Goal: Task Accomplishment & Management: Use online tool/utility

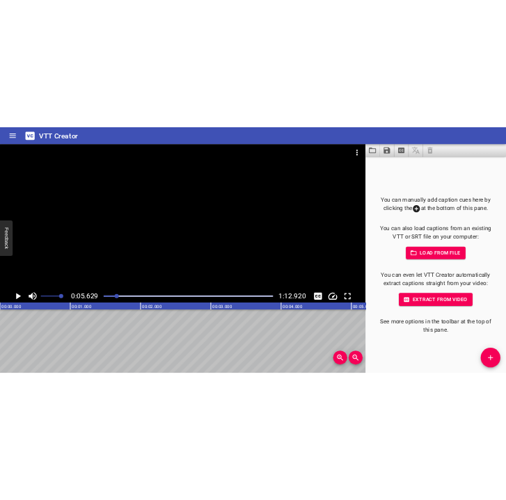
scroll to position [0, 783]
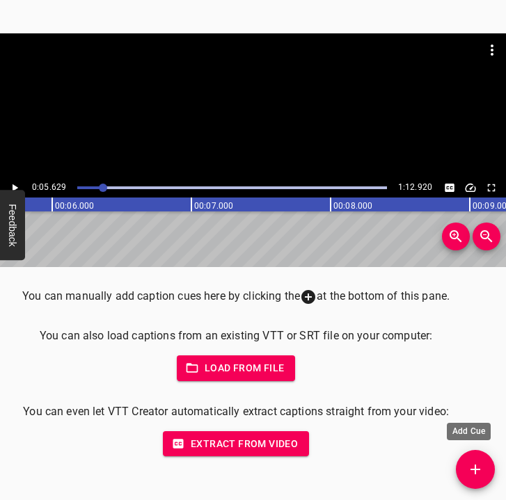
click at [481, 464] on icon "Add Cue" at bounding box center [475, 469] width 17 height 17
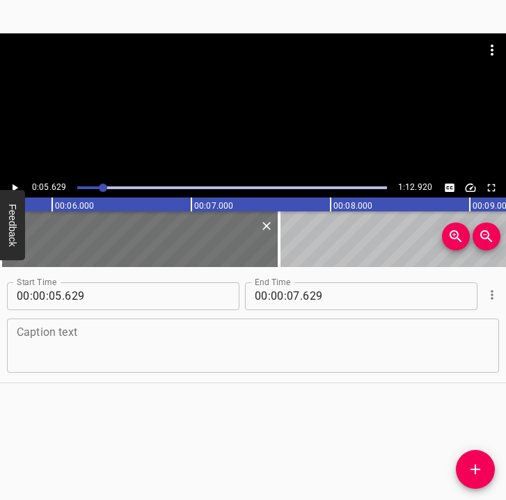
click at [173, 351] on textarea at bounding box center [253, 346] width 473 height 40
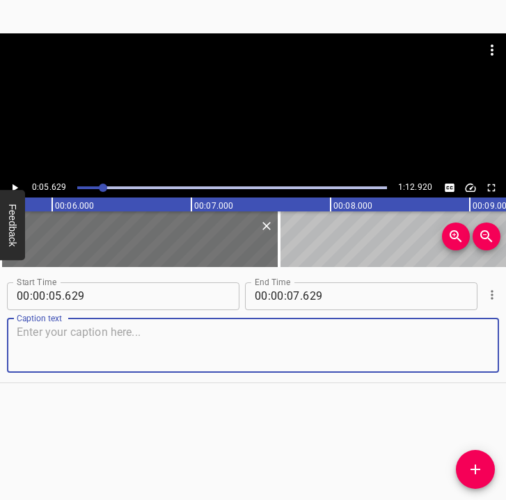
paste textarea "My name is [PERSON_NAME], my surname is [PERSON_NAME]. I am from [GEOGRAPHIC_DA…"
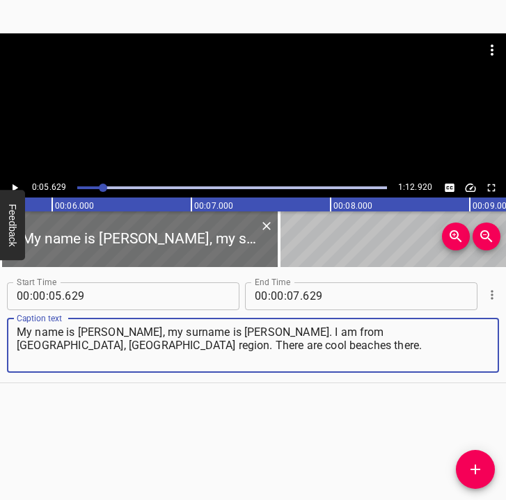
type textarea "My name is [PERSON_NAME], my surname is [PERSON_NAME]. I am from [GEOGRAPHIC_DA…"
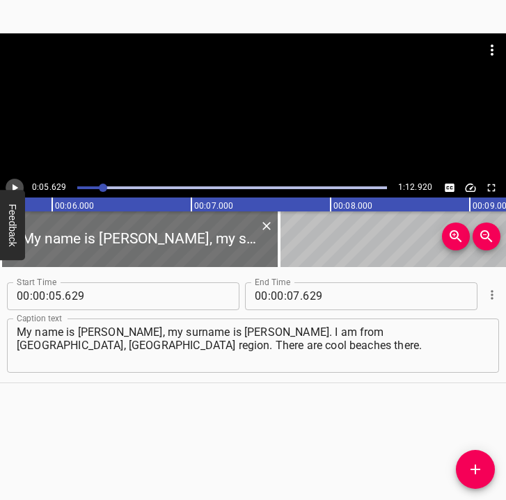
click at [11, 184] on icon "Play/Pause" at bounding box center [14, 188] width 13 height 13
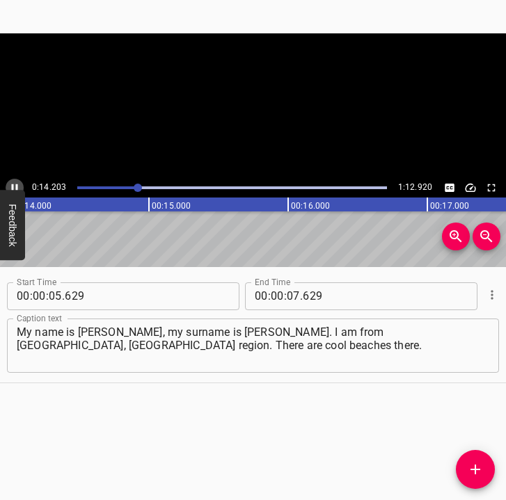
click at [11, 184] on icon "Play/Pause" at bounding box center [14, 188] width 13 height 13
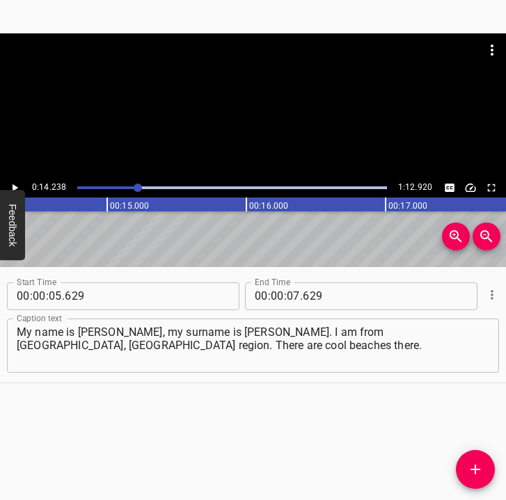
scroll to position [0, 1982]
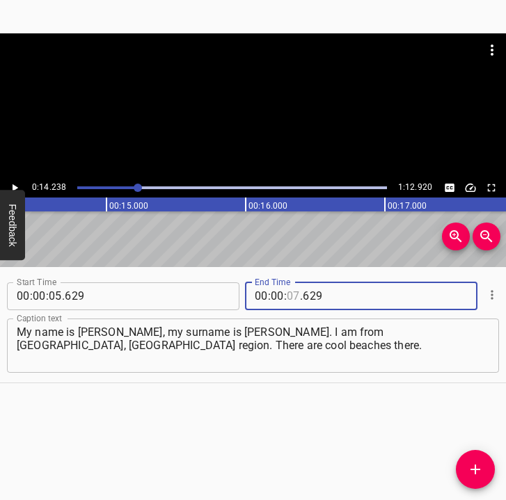
click at [287, 295] on input "number" at bounding box center [293, 297] width 13 height 28
type input "14"
type input "238"
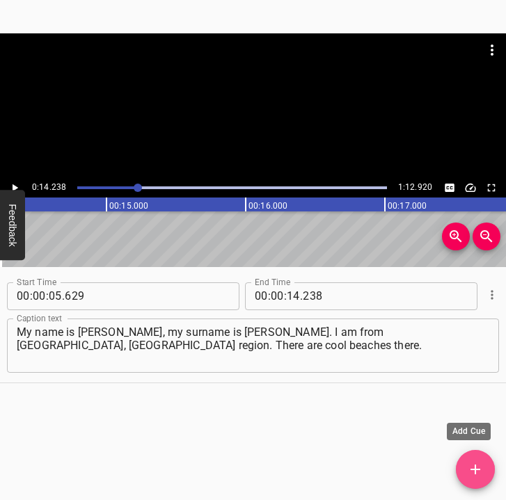
click at [466, 464] on span "Add Cue" at bounding box center [475, 469] width 39 height 17
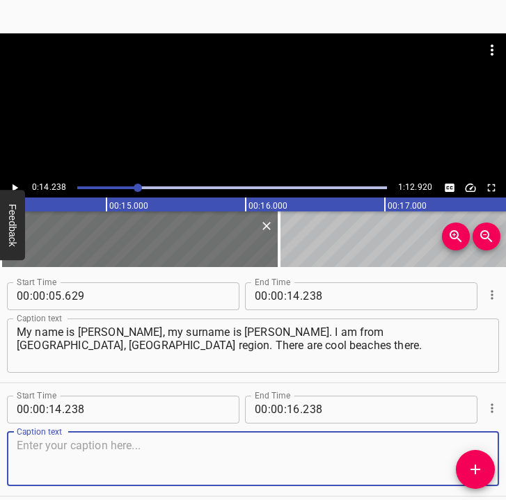
scroll to position [58, 0]
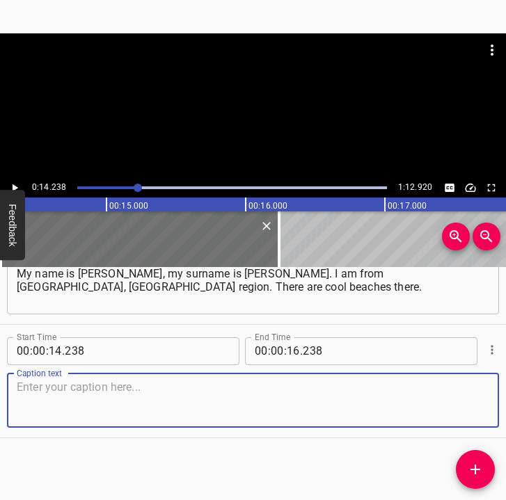
click at [448, 383] on textarea at bounding box center [253, 401] width 473 height 40
drag, startPoint x: 451, startPoint y: 391, endPoint x: 505, endPoint y: 368, distance: 58.6
click at [455, 390] on textarea at bounding box center [253, 401] width 473 height 40
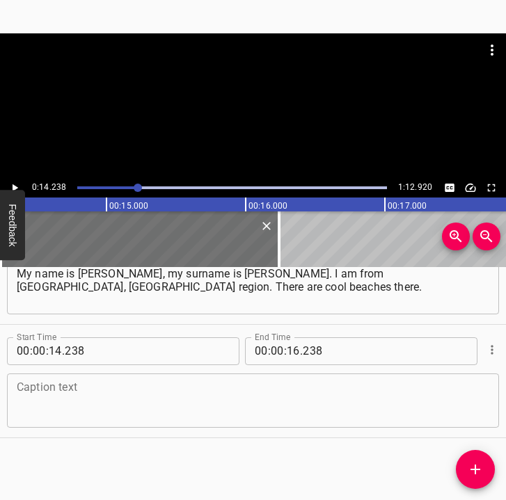
click at [132, 392] on textarea at bounding box center [253, 401] width 473 height 40
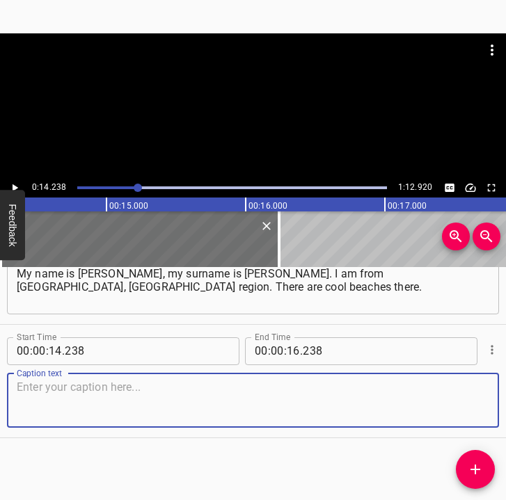
paste textarea "They are constantly shouting there: “Buy corn!”. I used to swim every summer. I…"
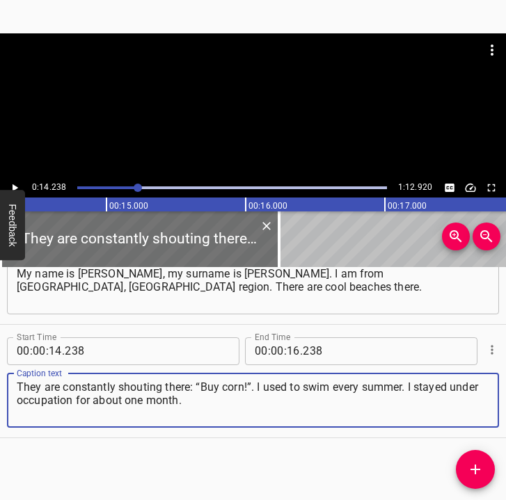
type textarea "They are constantly shouting there: “Buy corn!”. I used to swim every summer. I…"
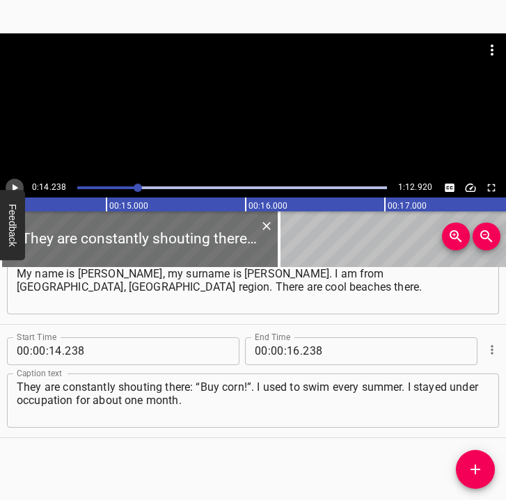
click at [18, 182] on icon "Play/Pause" at bounding box center [14, 188] width 13 height 13
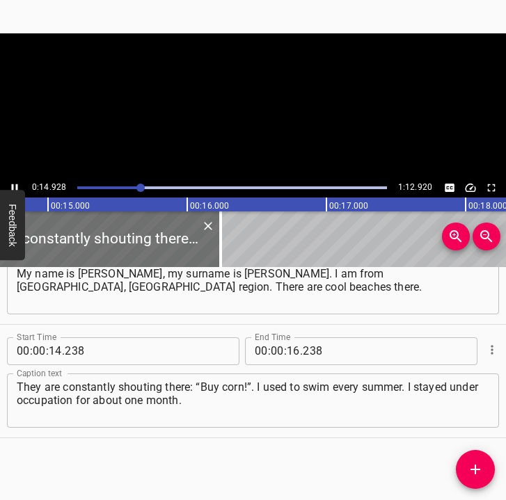
scroll to position [0, 2078]
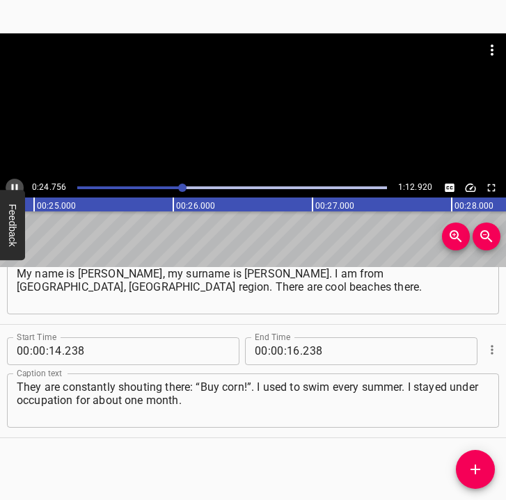
click at [11, 184] on icon "Play/Pause" at bounding box center [14, 188] width 13 height 13
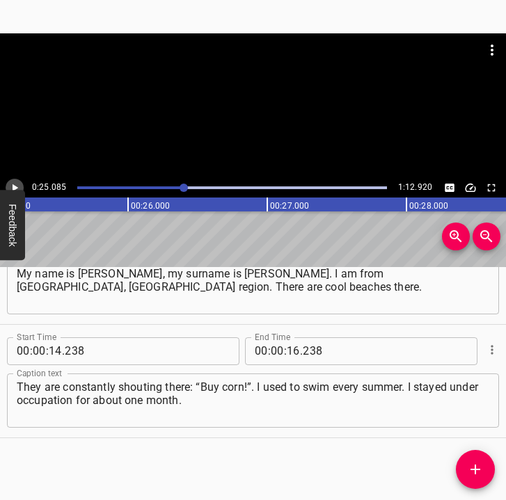
click at [11, 184] on icon "Play/Pause" at bounding box center [14, 188] width 13 height 13
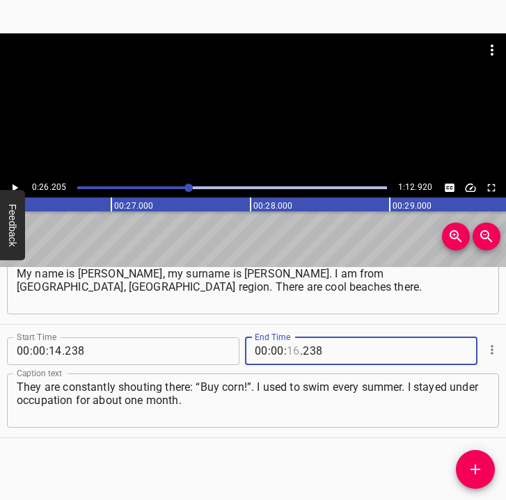
click at [287, 353] on input "number" at bounding box center [293, 352] width 13 height 28
type input "26"
type input "205"
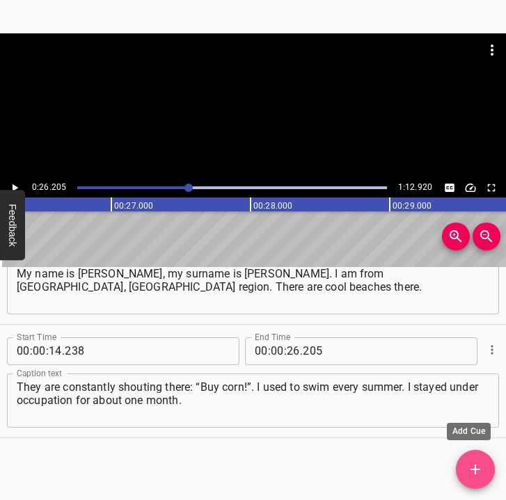
click at [482, 470] on icon "Add Cue" at bounding box center [475, 469] width 17 height 17
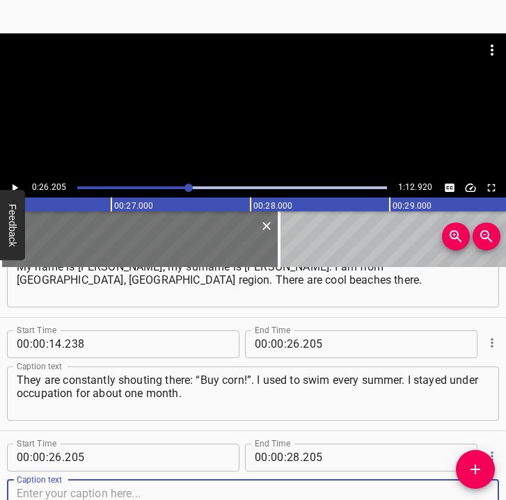
scroll to position [172, 0]
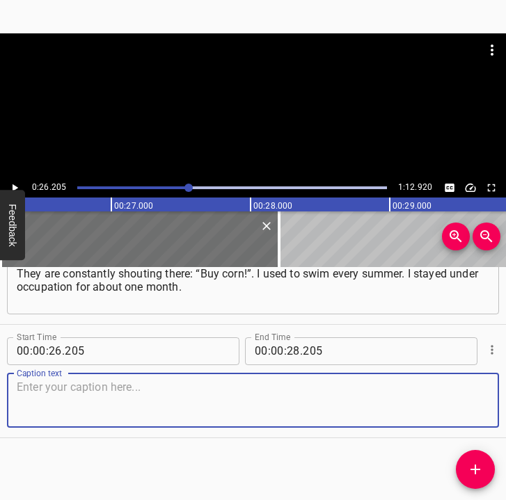
drag, startPoint x: 466, startPoint y: 414, endPoint x: 501, endPoint y: 408, distance: 35.4
click at [501, 408] on div "Start Time 00 : 00 : 05 . 629 Start Time End Time 00 : 00 : 14 . 238 End Time C…" at bounding box center [253, 384] width 506 height 234
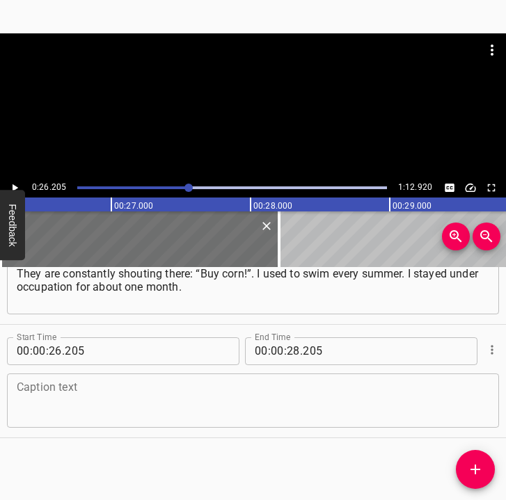
click at [51, 408] on textarea at bounding box center [253, 401] width 473 height 40
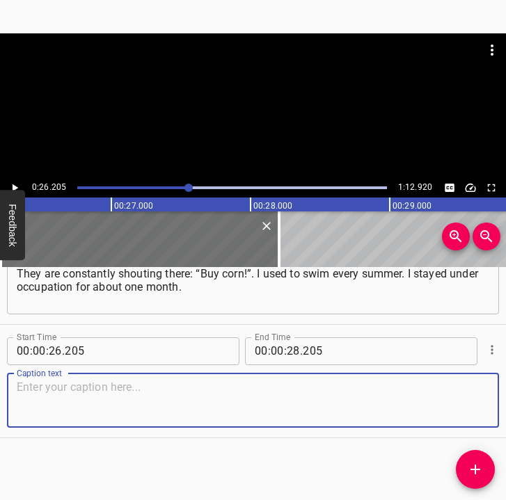
paste textarea "The worst thing was that I even saw one tank, and that my mum was very worried.…"
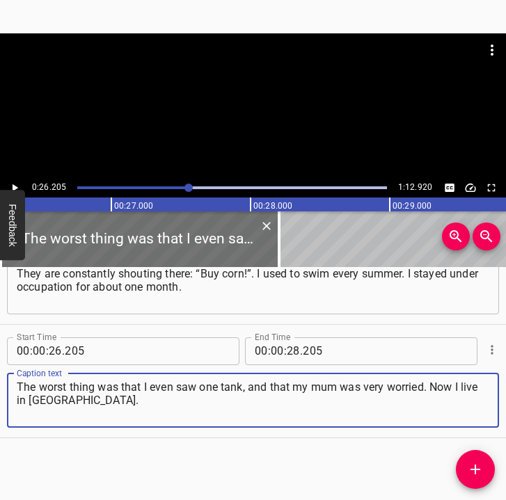
type textarea "The worst thing was that I even saw one tank, and that my mum was very worried.…"
click at [9, 187] on icon "Play/Pause" at bounding box center [14, 188] width 13 height 13
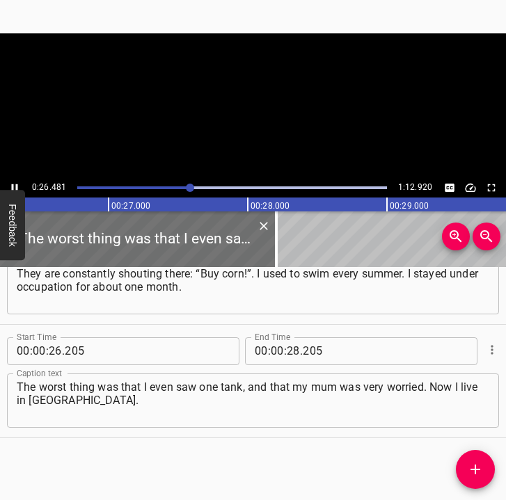
scroll to position [0, 3684]
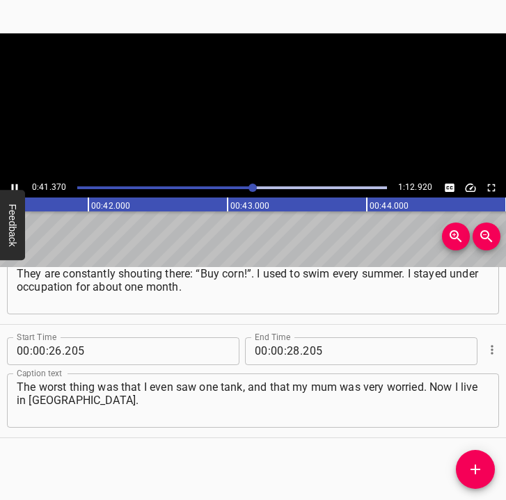
click at [13, 183] on icon "Play/Pause" at bounding box center [14, 188] width 13 height 13
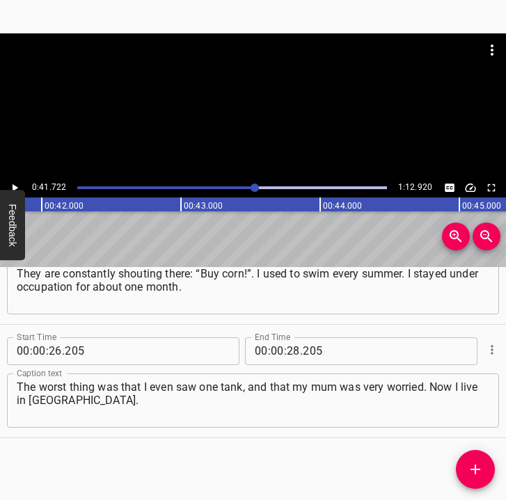
scroll to position [0, 5808]
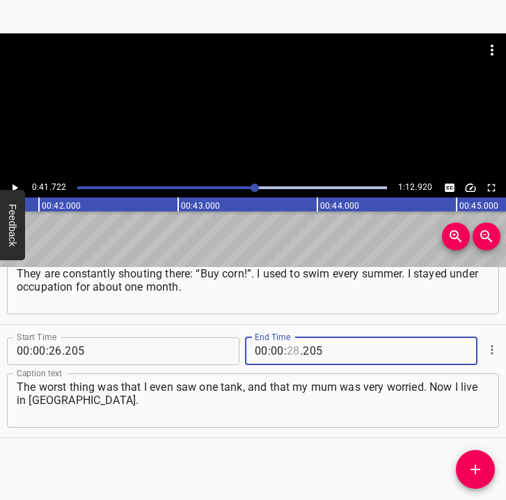
click at [288, 347] on input "number" at bounding box center [293, 352] width 13 height 28
type input "41"
type input "722"
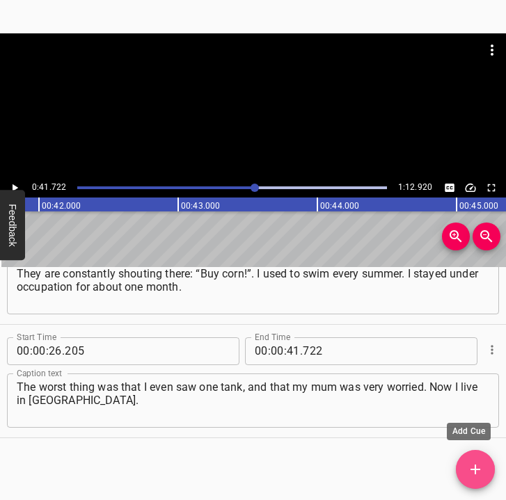
drag, startPoint x: 477, startPoint y: 467, endPoint x: 505, endPoint y: 411, distance: 62.3
click at [477, 466] on icon "Add Cue" at bounding box center [475, 469] width 17 height 17
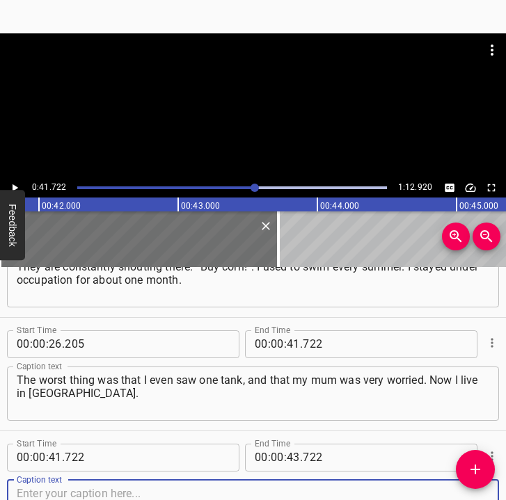
scroll to position [285, 0]
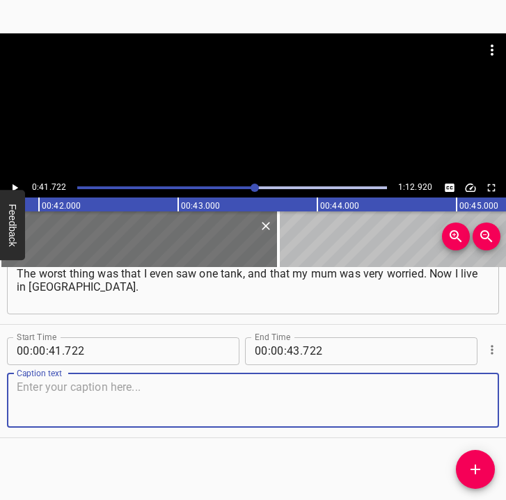
drag, startPoint x: 466, startPoint y: 392, endPoint x: 498, endPoint y: 390, distance: 32.1
click at [480, 390] on div "Caption text" at bounding box center [253, 401] width 492 height 54
click at [61, 399] on textarea at bounding box center [253, 401] width 473 height 40
paste textarea "It is very difficult to adapt when you have a new school, new people around you…"
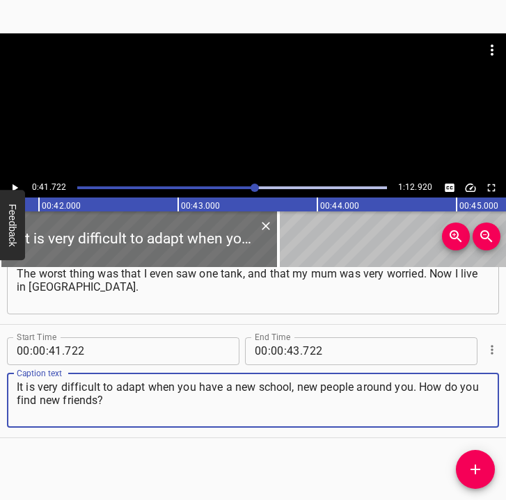
type textarea "It is very difficult to adapt when you have a new school, new people around you…"
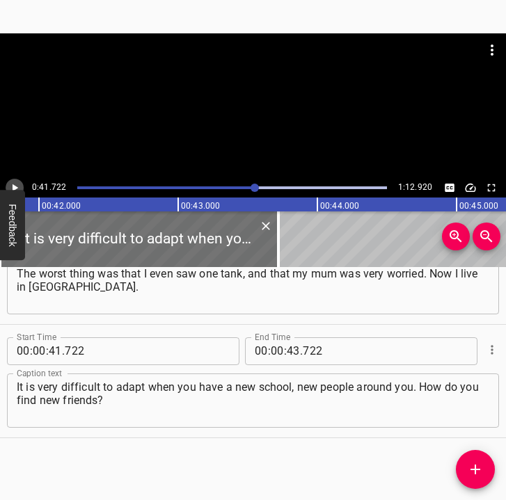
click at [15, 185] on icon "Play/Pause" at bounding box center [14, 188] width 13 height 13
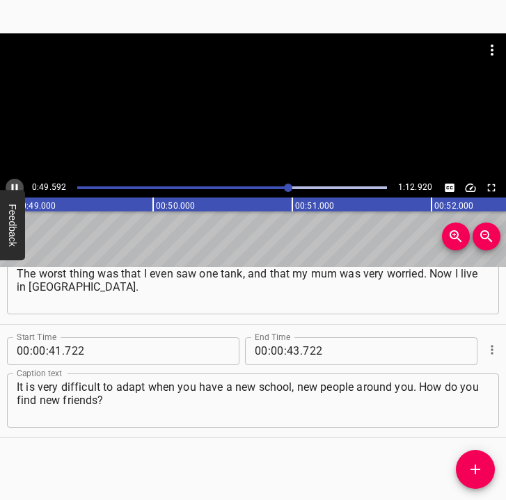
click at [12, 184] on icon "Play/Pause" at bounding box center [14, 188] width 13 height 13
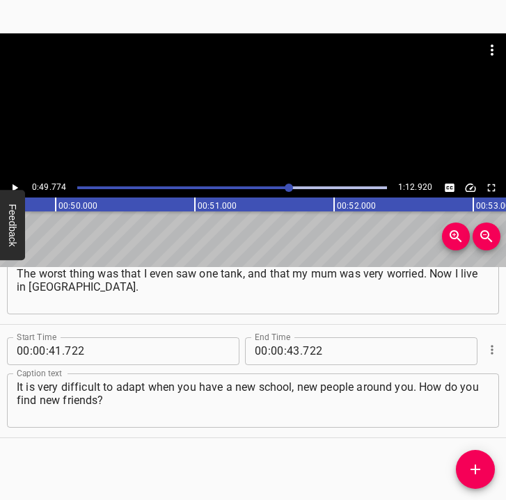
scroll to position [0, 6928]
click at [18, 184] on icon "Play/Pause" at bounding box center [14, 188] width 13 height 13
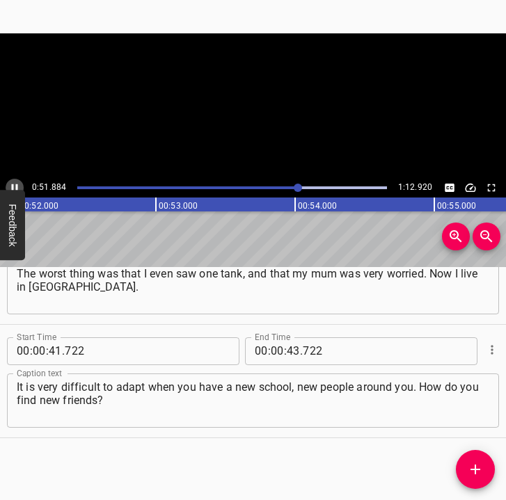
click at [18, 184] on icon "Play/Pause" at bounding box center [14, 188] width 13 height 13
click at [290, 349] on input "number" at bounding box center [293, 352] width 13 height 28
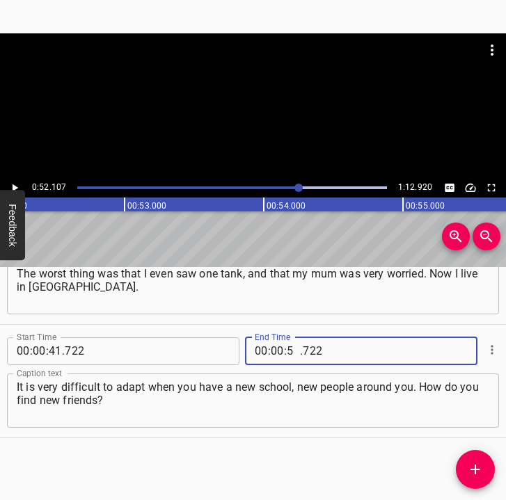
type input "52"
type input "107"
click at [469, 468] on icon "Add Cue" at bounding box center [475, 469] width 17 height 17
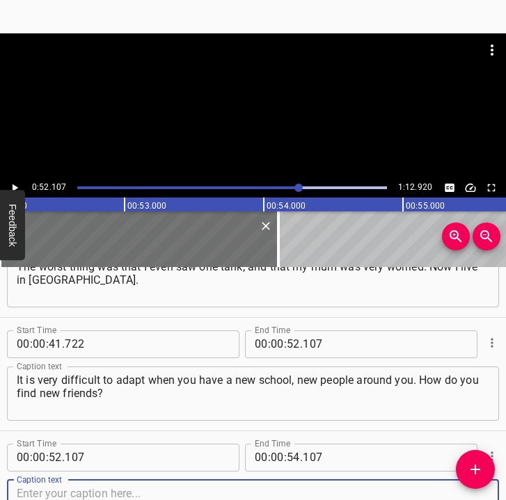
scroll to position [399, 0]
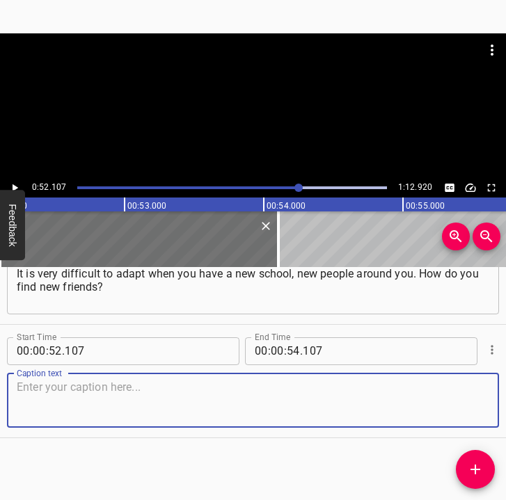
drag, startPoint x: 460, startPoint y: 409, endPoint x: 503, endPoint y: 397, distance: 43.9
click at [476, 404] on textarea at bounding box center [253, 401] width 473 height 40
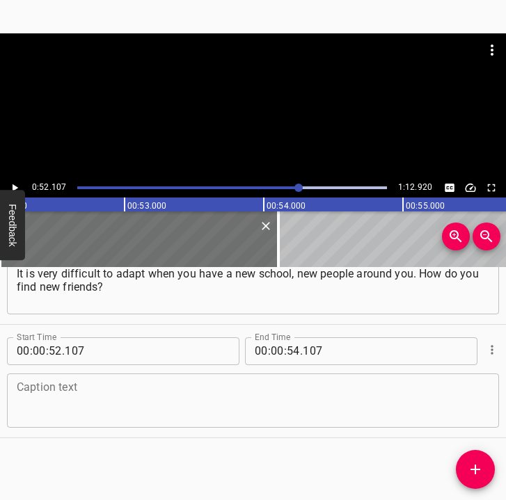
click at [253, 403] on textarea at bounding box center [253, 401] width 473 height 40
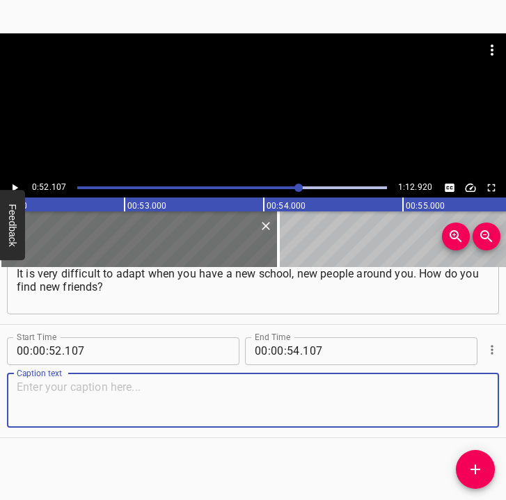
paste textarea "I want to become a programmer, so I have a lot of ideas. I would like to make a…"
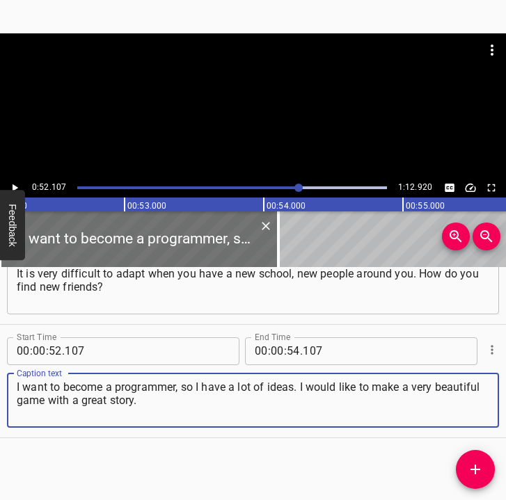
type textarea "I want to become a programmer, so I have a lot of ideas. I would like to make a…"
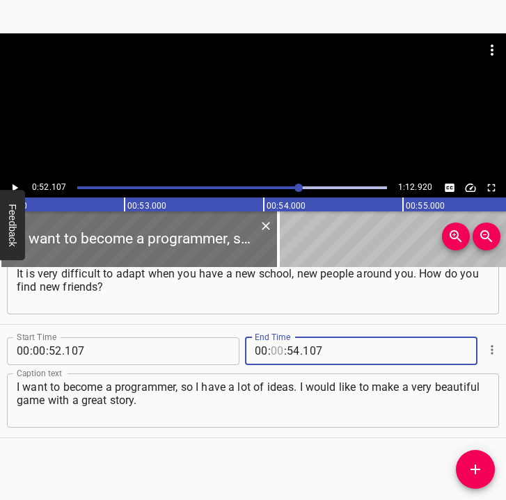
click at [271, 353] on input "number" at bounding box center [277, 352] width 13 height 28
type input "01"
type input "02"
type input "920"
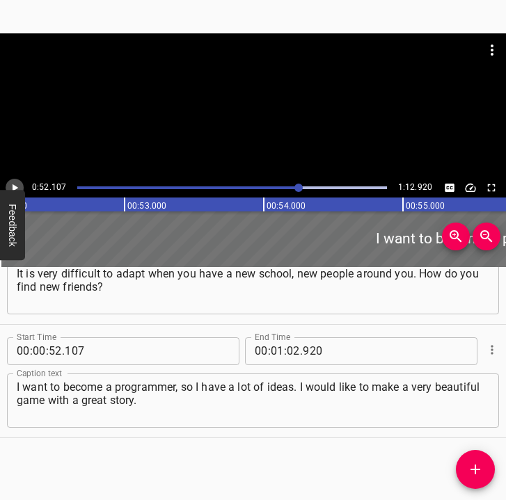
click at [10, 183] on icon "Play/Pause" at bounding box center [14, 188] width 13 height 13
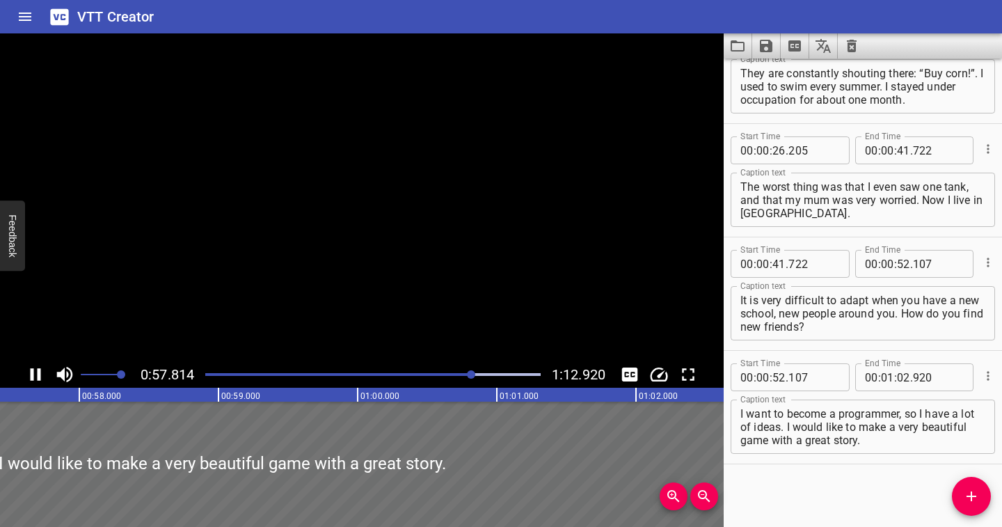
scroll to position [164, 0]
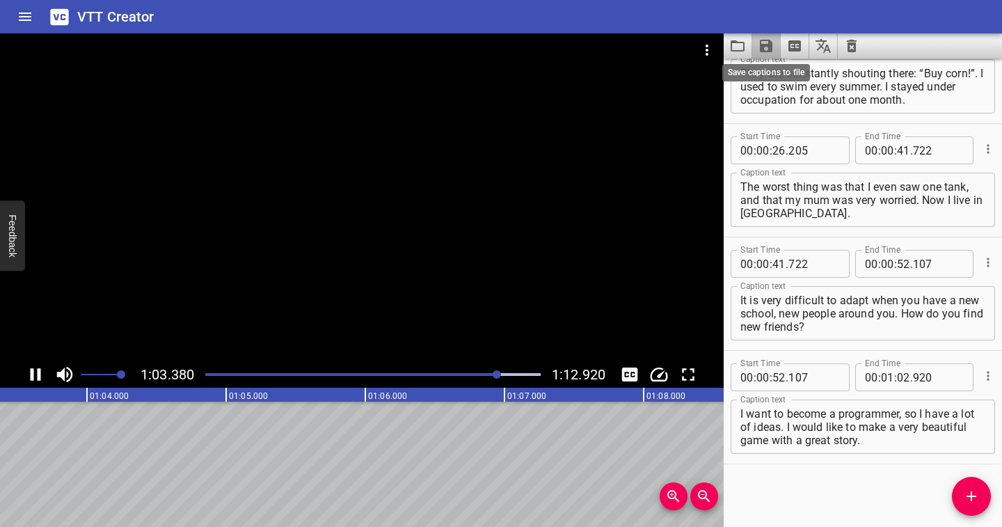
click at [766, 47] on icon "Save captions to file" at bounding box center [766, 46] width 13 height 13
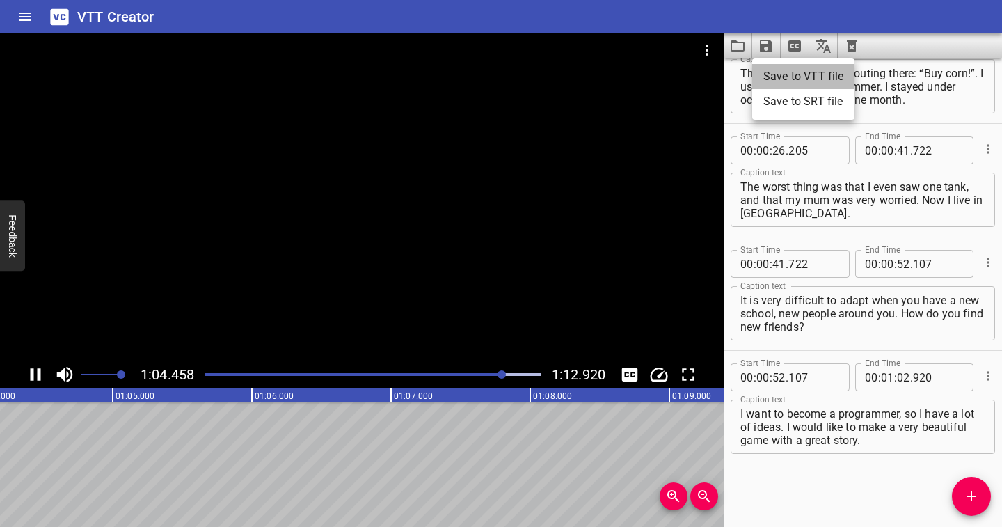
click at [782, 75] on li "Save to VTT file" at bounding box center [803, 76] width 102 height 25
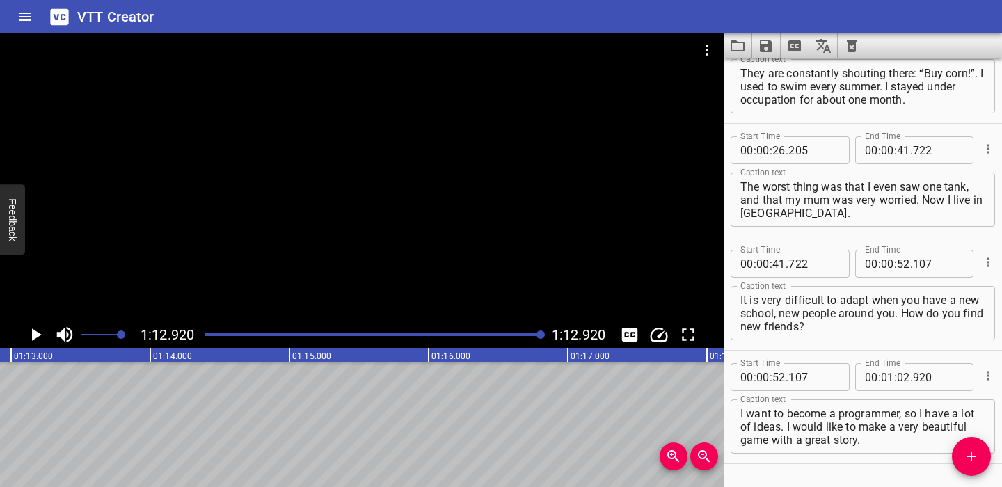
scroll to position [204, 0]
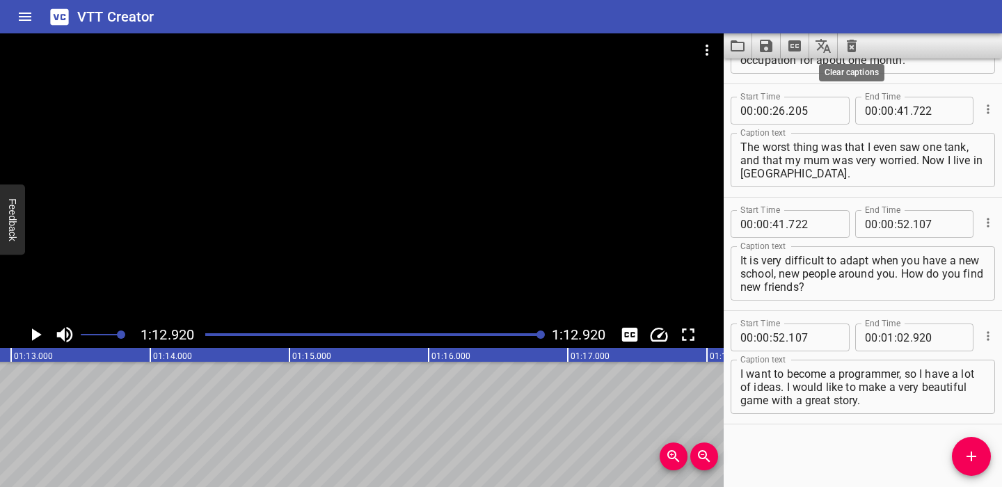
click at [855, 42] on icon "Clear captions" at bounding box center [852, 46] width 10 height 13
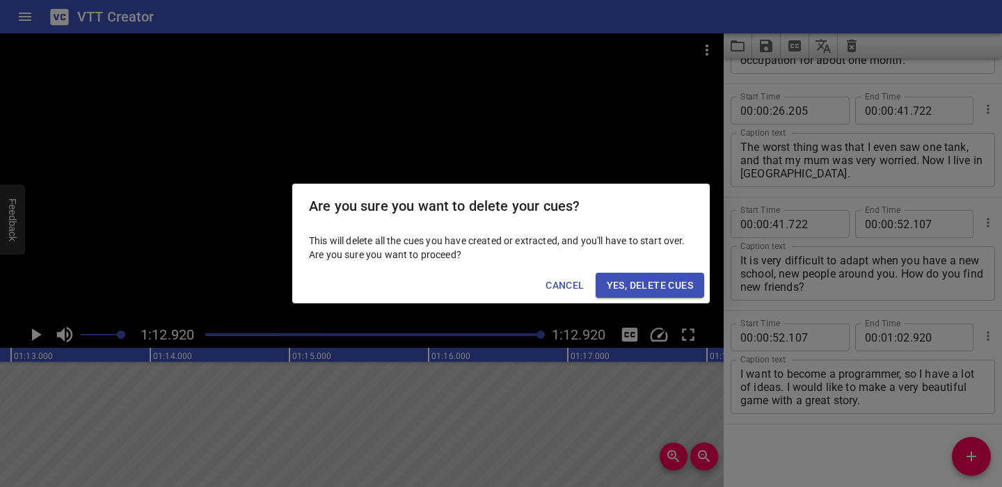
click at [679, 274] on button "Yes, Delete Cues" at bounding box center [650, 286] width 109 height 26
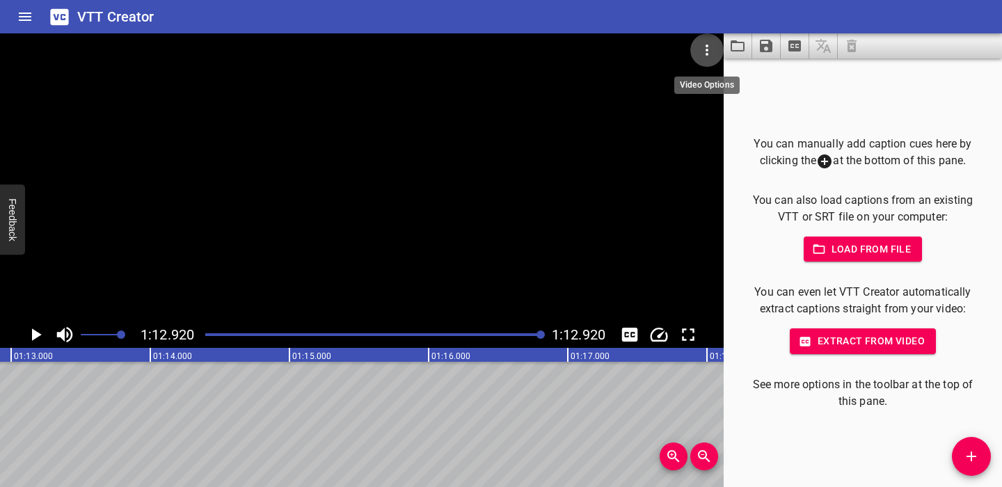
click at [706, 48] on icon "Video Options" at bounding box center [707, 50] width 17 height 17
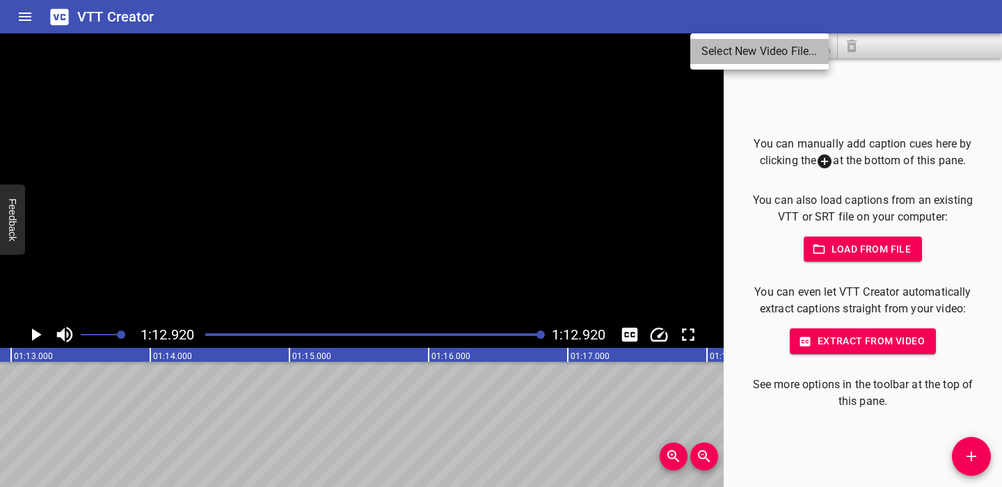
click at [706, 48] on li "Select New Video File..." at bounding box center [759, 51] width 139 height 25
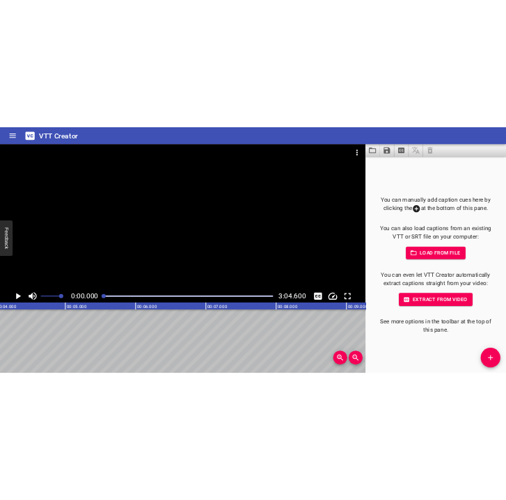
scroll to position [0, 0]
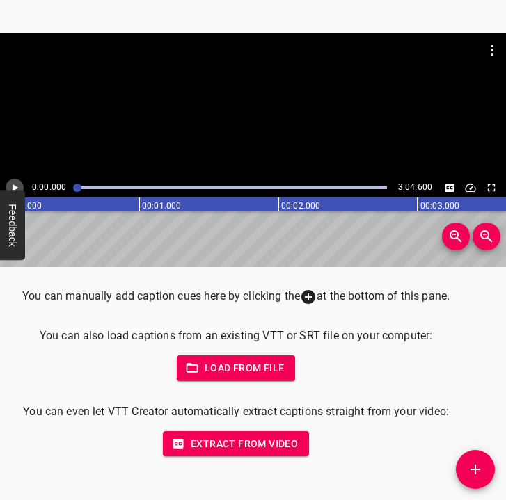
click at [13, 184] on icon "Play/Pause" at bounding box center [14, 188] width 13 height 13
click at [15, 183] on icon "Play/Pause" at bounding box center [14, 188] width 13 height 13
drag, startPoint x: 467, startPoint y: 471, endPoint x: 484, endPoint y: 460, distance: 20.1
click at [468, 470] on icon "Add Cue" at bounding box center [475, 469] width 17 height 17
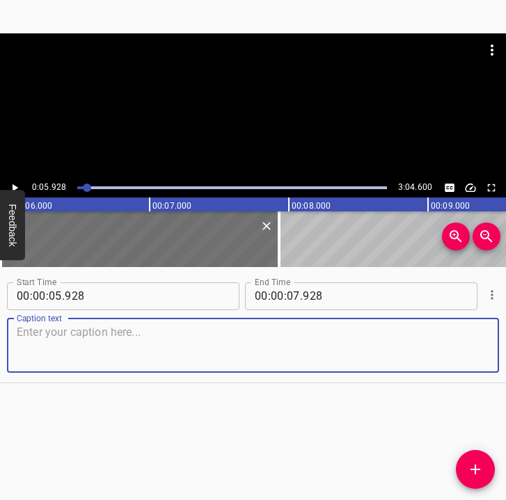
click at [88, 339] on textarea at bounding box center [253, 346] width 473 height 40
paste textarea "I was still at school, it was a [DATE]. I awoke to my mother waking me up. At f…"
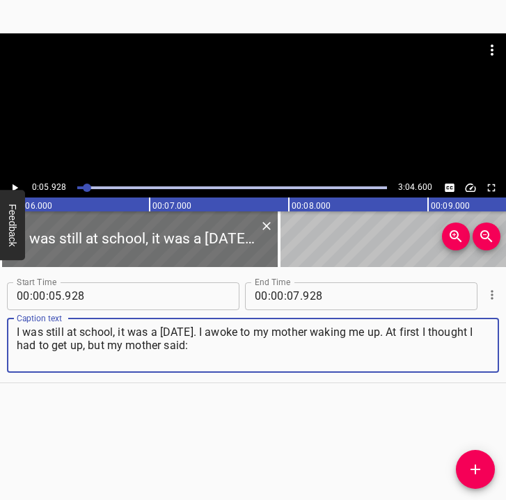
type textarea "I was still at school, it was a [DATE]. I awoke to my mother waking me up. At f…"
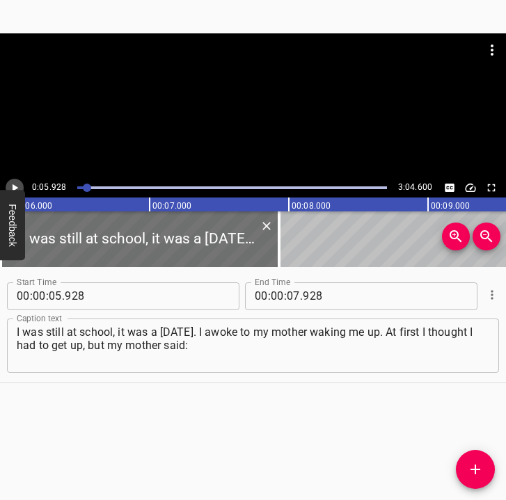
click at [15, 182] on icon "Play/Pause" at bounding box center [14, 188] width 13 height 13
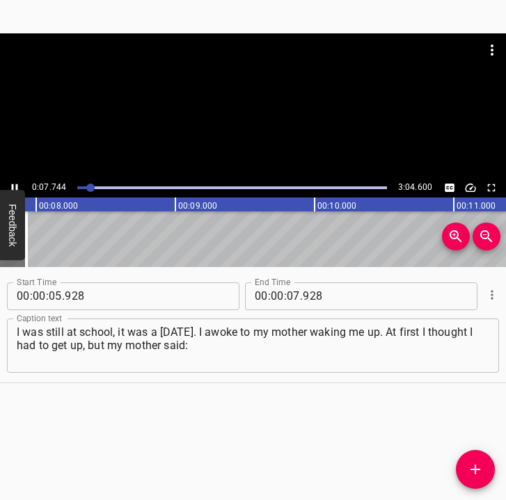
scroll to position [0, 1115]
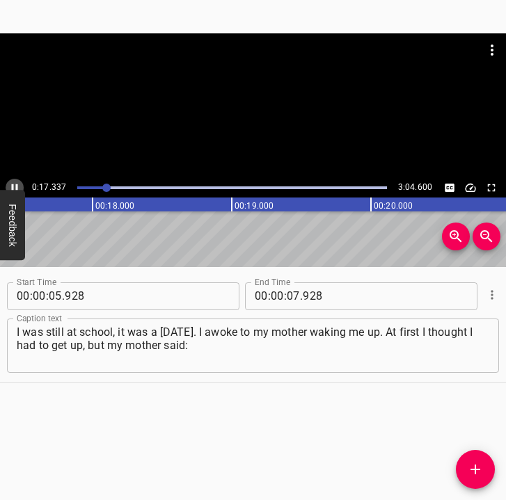
click at [16, 186] on icon "Play/Pause" at bounding box center [15, 188] width 6 height 8
click at [288, 292] on input "number" at bounding box center [293, 297] width 13 height 28
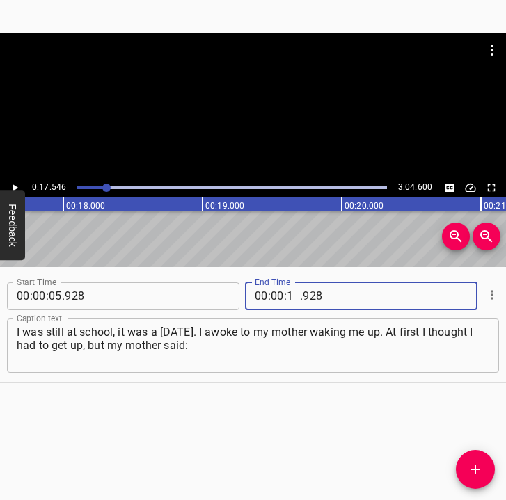
type input "17"
type input "546"
click at [483, 462] on icon "Add Cue" at bounding box center [475, 469] width 17 height 17
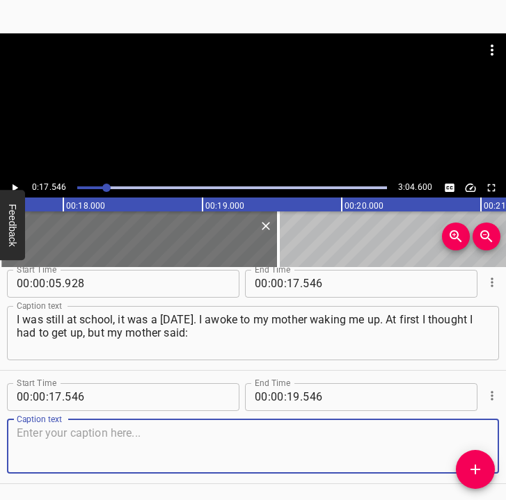
scroll to position [58, 0]
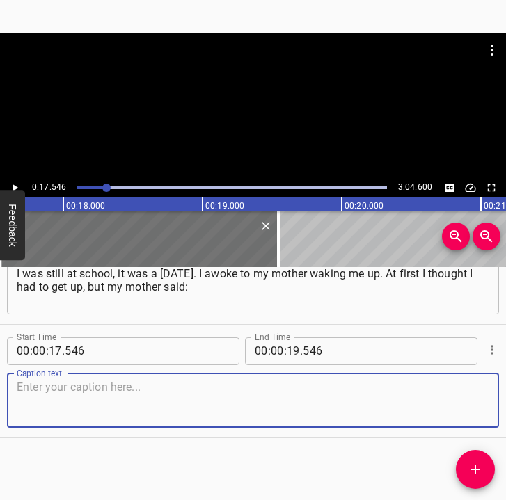
drag, startPoint x: 465, startPoint y: 411, endPoint x: 493, endPoint y: 392, distance: 34.2
click at [483, 398] on div "Caption text" at bounding box center [253, 401] width 492 height 54
click at [93, 395] on textarea at bounding box center [253, 401] width 473 height 40
paste textarea "“The war has started”. I heard explosions from the balcony. All the people were…"
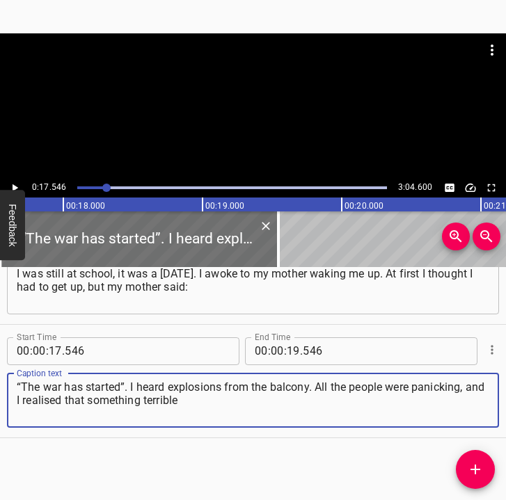
type textarea "“The war has started”. I heard explosions from the balcony. All the people were…"
click at [15, 191] on button "Feedback" at bounding box center [12, 225] width 25 height 70
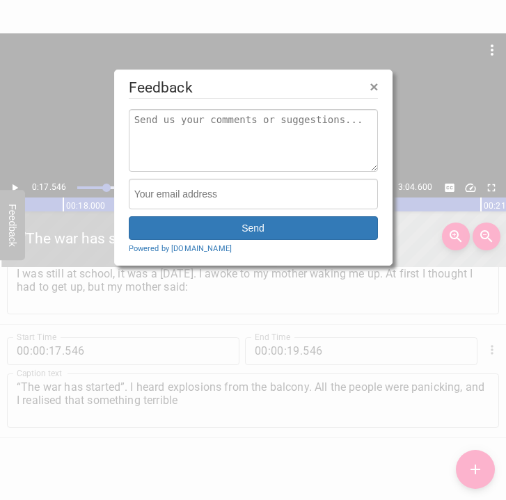
click at [14, 183] on div at bounding box center [253, 250] width 506 height 500
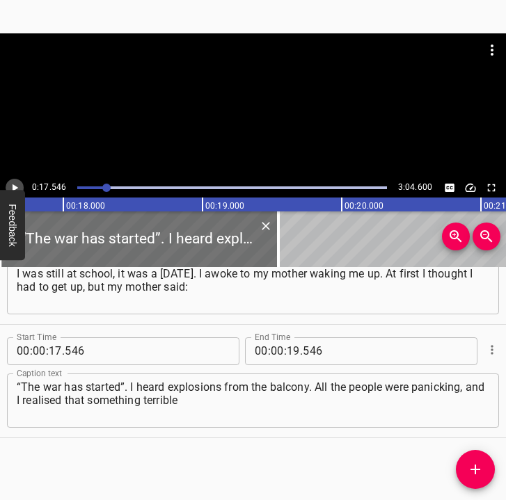
click at [14, 184] on icon "Play/Pause" at bounding box center [14, 188] width 13 height 13
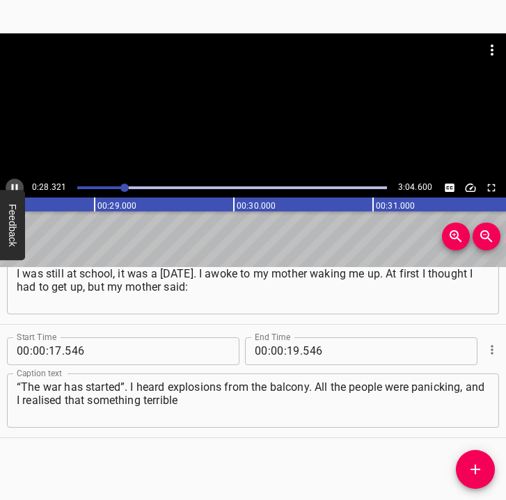
click at [13, 184] on icon "Play/Pause" at bounding box center [14, 188] width 13 height 13
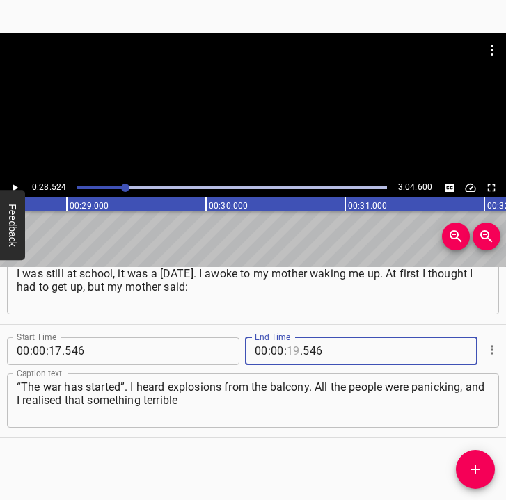
click at [291, 349] on input "number" at bounding box center [293, 352] width 13 height 28
type input "28"
type input "524"
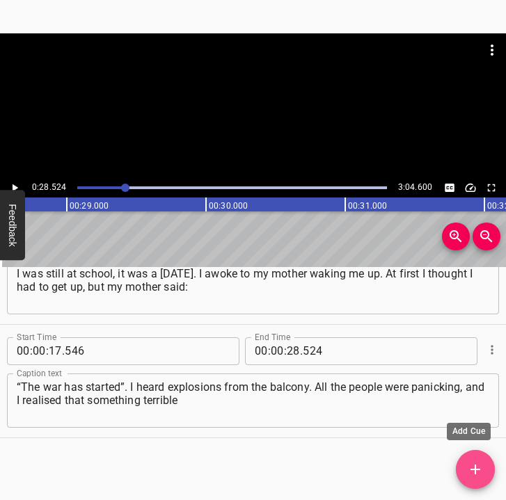
click at [465, 462] on span "Add Cue" at bounding box center [475, 469] width 39 height 17
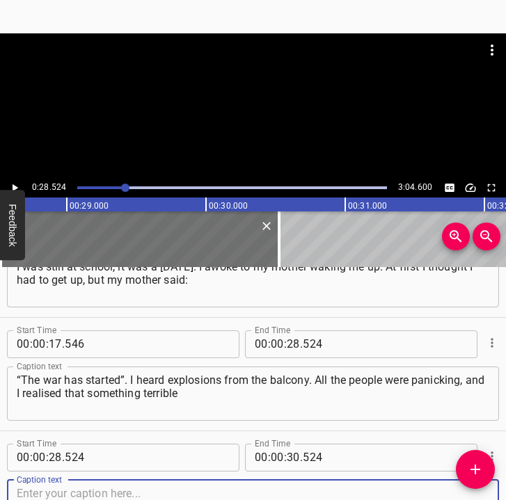
scroll to position [172, 0]
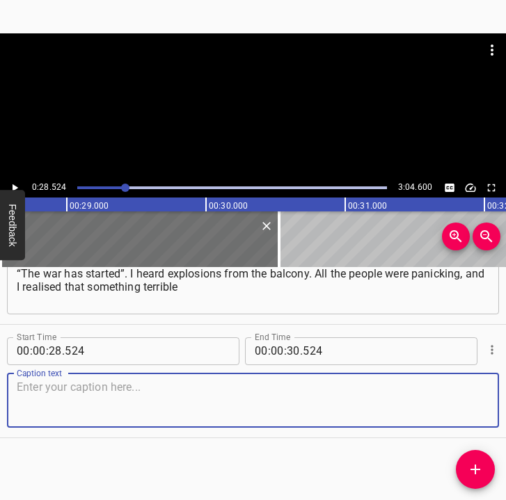
drag, startPoint x: 467, startPoint y: 397, endPoint x: 485, endPoint y: 384, distance: 22.4
click at [485, 384] on div "Caption text" at bounding box center [253, 401] width 492 height 54
click at [75, 411] on textarea at bounding box center [253, 401] width 473 height 40
paste textarea "was happening. I started to get ready. My mother said: “Let’s go to my village,…"
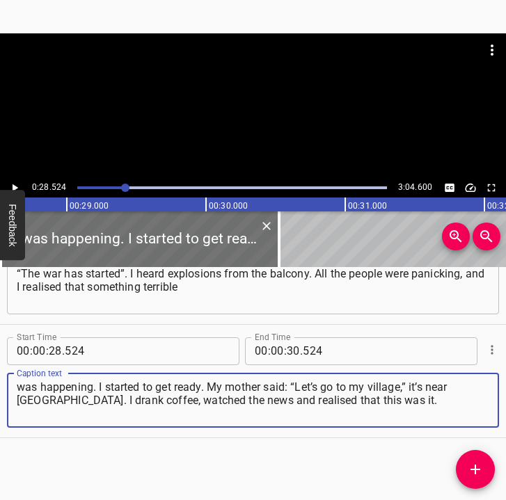
type textarea "was happening. I started to get ready. My mother said: “Let’s go to my village,…"
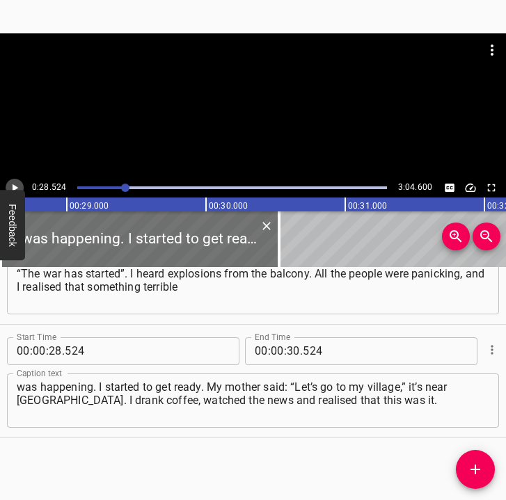
click at [15, 182] on icon "Play/Pause" at bounding box center [14, 188] width 13 height 13
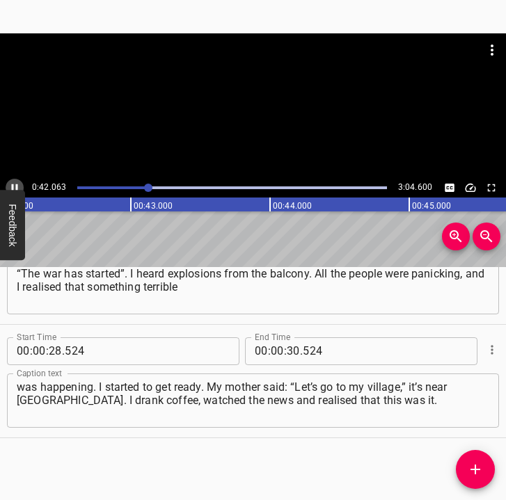
click at [13, 184] on icon "Play/Pause" at bounding box center [15, 188] width 6 height 8
click at [287, 350] on input "number" at bounding box center [293, 352] width 13 height 28
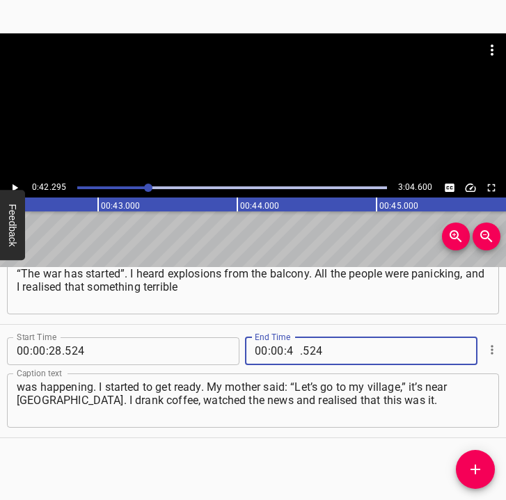
type input "42"
type input "295"
drag, startPoint x: 479, startPoint y: 464, endPoint x: 498, endPoint y: 403, distance: 63.6
click at [478, 461] on icon "Add Cue" at bounding box center [475, 469] width 17 height 17
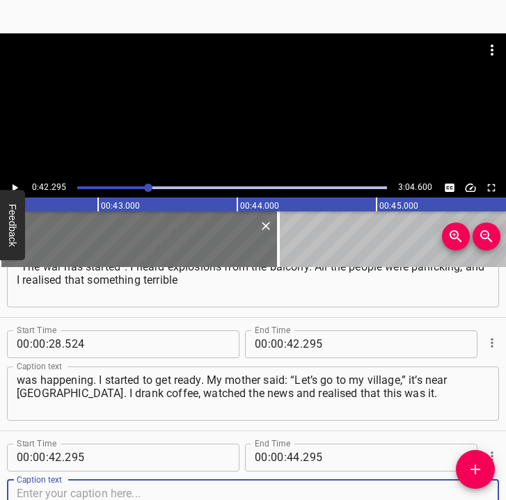
scroll to position [285, 0]
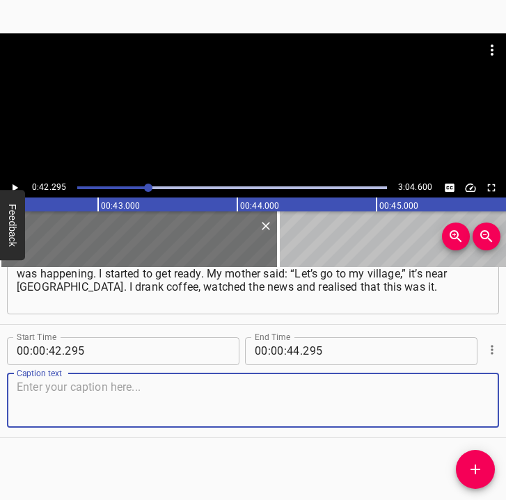
drag, startPoint x: 475, startPoint y: 403, endPoint x: 502, endPoint y: 393, distance: 28.4
click at [502, 393] on div "Start Time 00 : 00 : 05 . 928 Start Time End Time 00 : 00 : 17 . 546 End Time C…" at bounding box center [253, 384] width 506 height 234
click at [66, 394] on textarea at bounding box center [253, 401] width 473 height 40
paste textarea "We quickly packed our things and I went to the underground. People were also pa…"
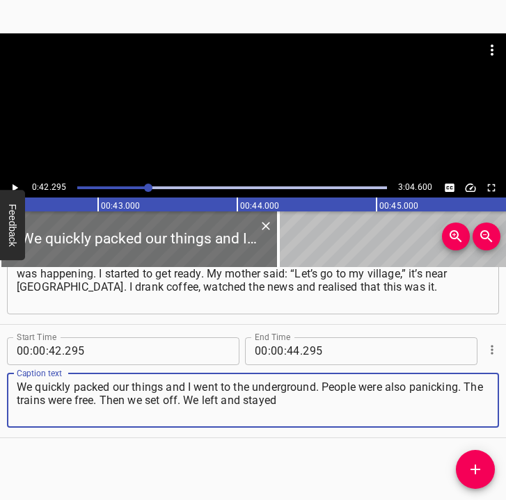
type textarea "We quickly packed our things and I went to the underground. People were also pa…"
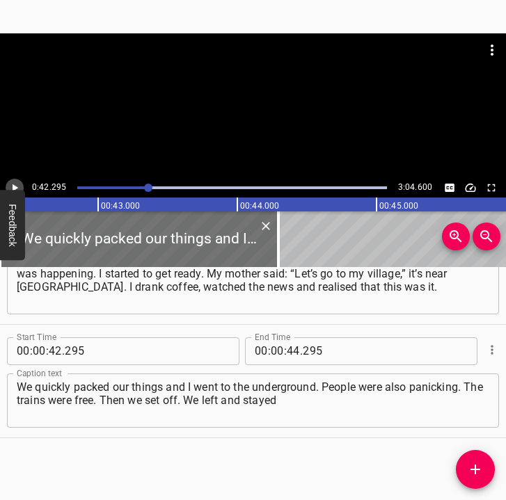
click at [22, 185] on button "Play/Pause" at bounding box center [15, 188] width 18 height 18
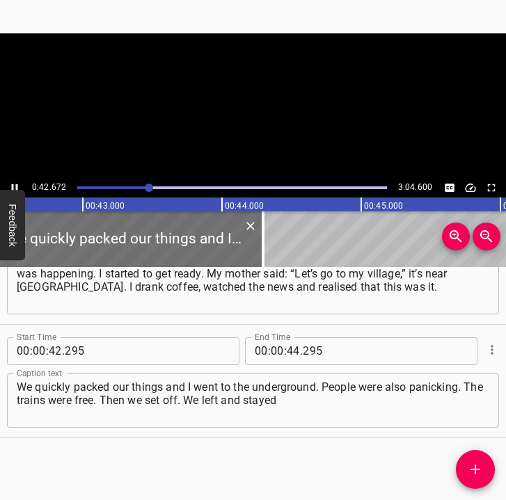
scroll to position [0, 5937]
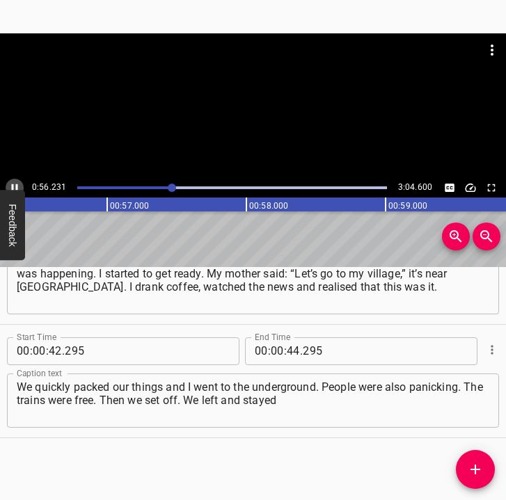
click at [15, 182] on icon "Play/Pause" at bounding box center [14, 188] width 13 height 13
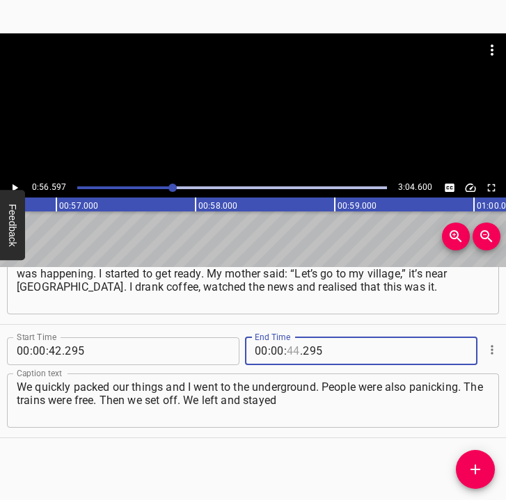
click at [290, 357] on input "number" at bounding box center [293, 352] width 13 height 28
type input "56"
type input "597"
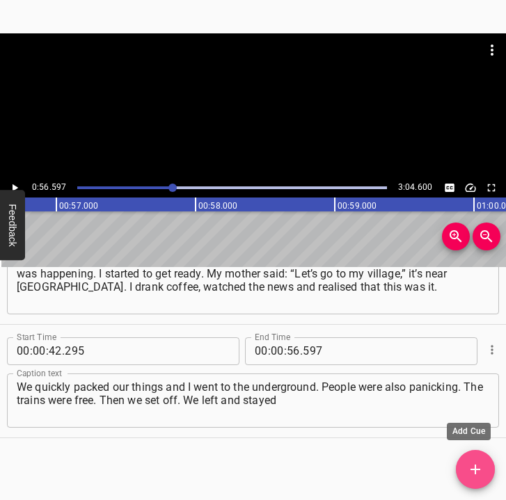
click at [479, 466] on icon "Add Cue" at bounding box center [475, 469] width 17 height 17
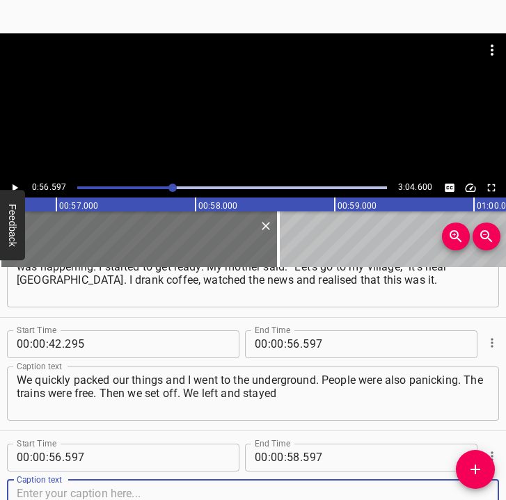
scroll to position [399, 0]
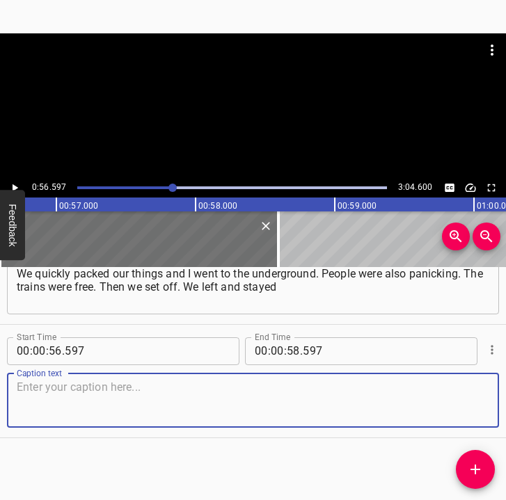
drag, startPoint x: 458, startPoint y: 408, endPoint x: 495, endPoint y: 392, distance: 40.2
click at [462, 404] on textarea at bounding box center [253, 401] width 473 height 40
click at [88, 391] on textarea at bounding box center [253, 401] width 473 height 40
paste textarea "there in the village for 2 weeks. Then it was also very scary there, [GEOGRAPHI…"
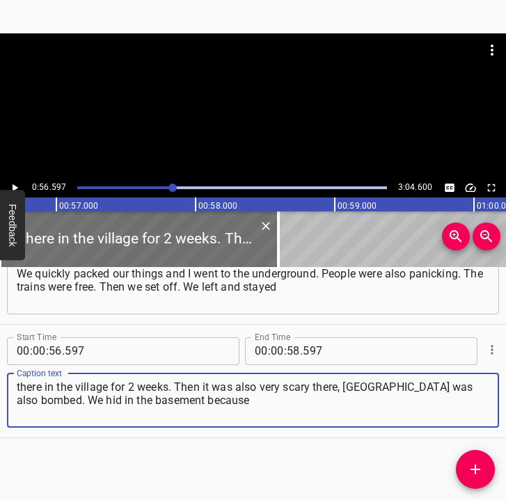
type textarea "there in the village for 2 weeks. Then it was also very scary there, [GEOGRAPHI…"
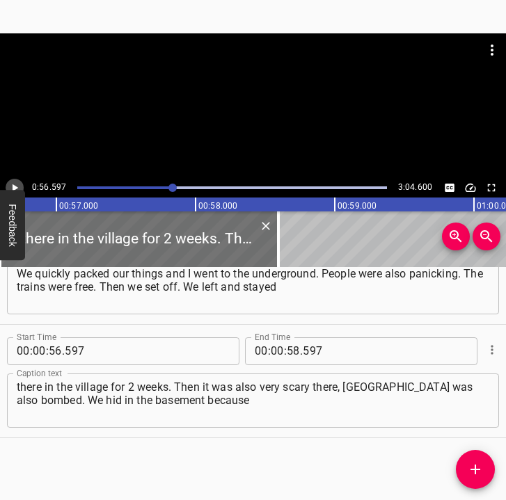
click at [10, 183] on icon "Play/Pause" at bounding box center [14, 188] width 13 height 13
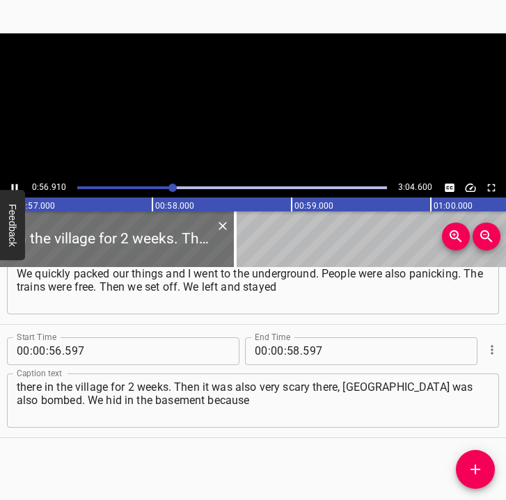
scroll to position [0, 7959]
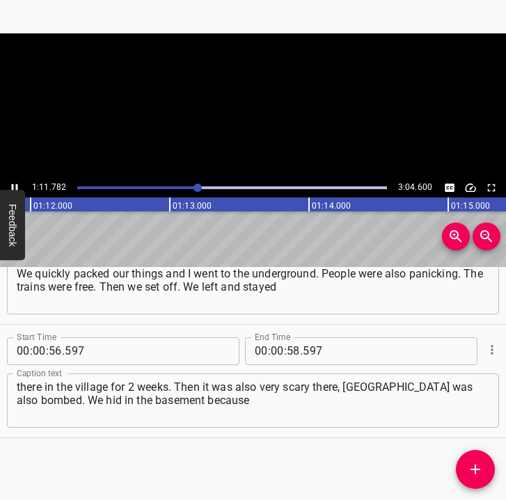
click at [12, 182] on icon "Play/Pause" at bounding box center [14, 188] width 13 height 13
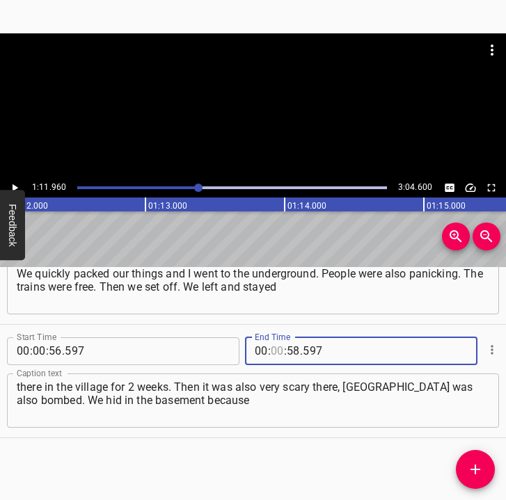
click at [275, 349] on input "number" at bounding box center [277, 352] width 13 height 28
type input "01"
type input "11"
type input "960"
click at [487, 463] on span "Add Cue" at bounding box center [475, 469] width 39 height 17
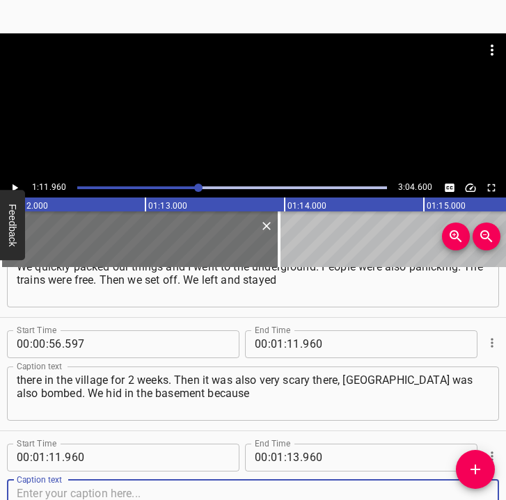
scroll to position [512, 0]
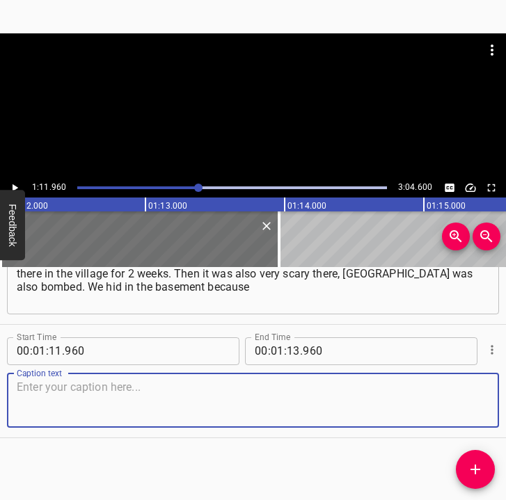
drag, startPoint x: 452, startPoint y: 416, endPoint x: 500, endPoint y: 402, distance: 50.2
click at [471, 411] on textarea at bounding box center [253, 401] width 473 height 40
click at [74, 396] on textarea at bounding box center [253, 401] width 473 height 40
paste textarea "there was nowhere else to hide. That’s how I spent 2 weeks. My mum wanted us to…"
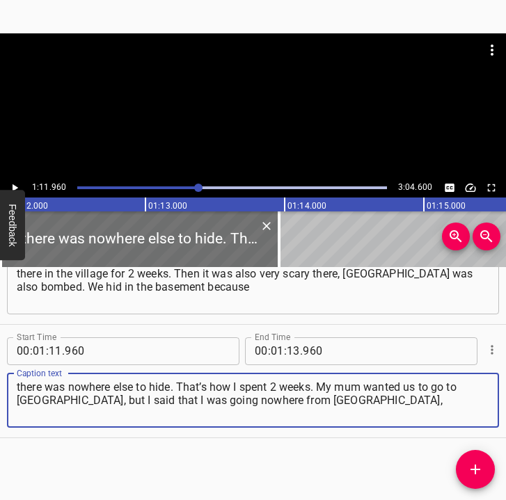
type textarea "there was nowhere else to hide. That’s how I spent 2 weeks. My mum wanted us to…"
click at [15, 187] on icon "Play/Pause" at bounding box center [16, 188] width 6 height 8
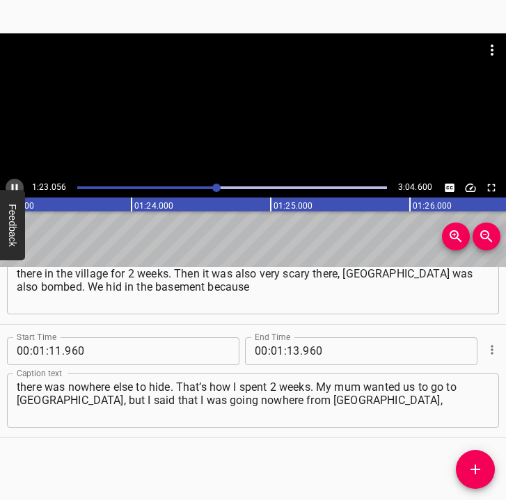
click at [15, 184] on icon "Play/Pause" at bounding box center [14, 188] width 13 height 13
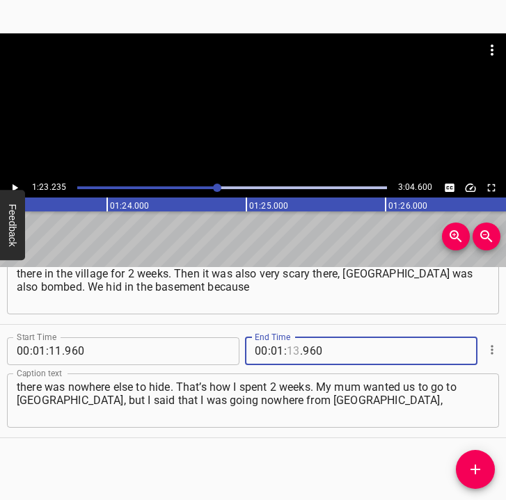
click at [287, 354] on input "number" at bounding box center [293, 352] width 13 height 28
type input "23"
type input "235"
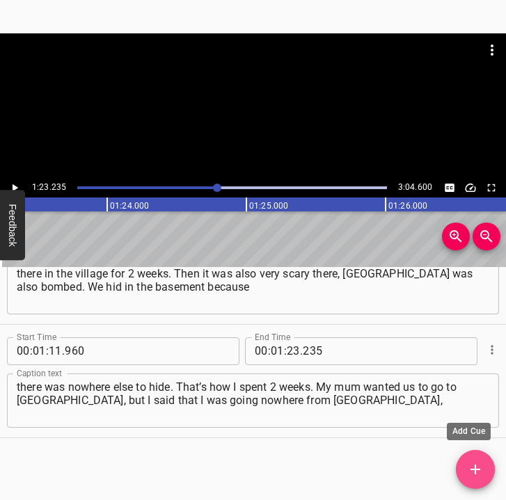
click at [477, 467] on icon "Add Cue" at bounding box center [475, 469] width 17 height 17
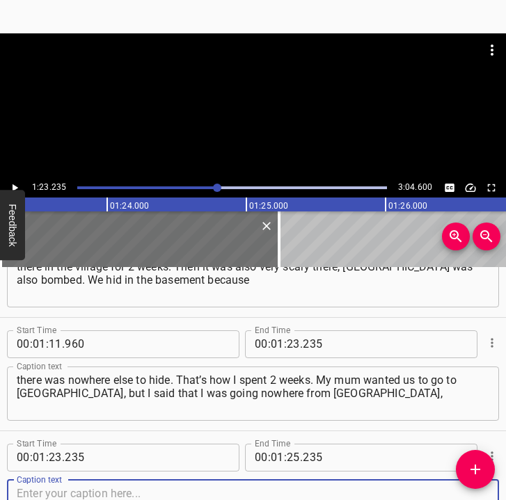
scroll to position [626, 0]
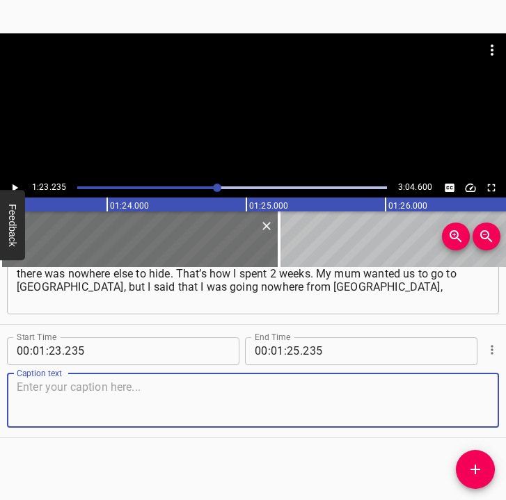
drag, startPoint x: 464, startPoint y: 404, endPoint x: 498, endPoint y: 395, distance: 35.3
click at [476, 401] on textarea at bounding box center [253, 401] width 473 height 40
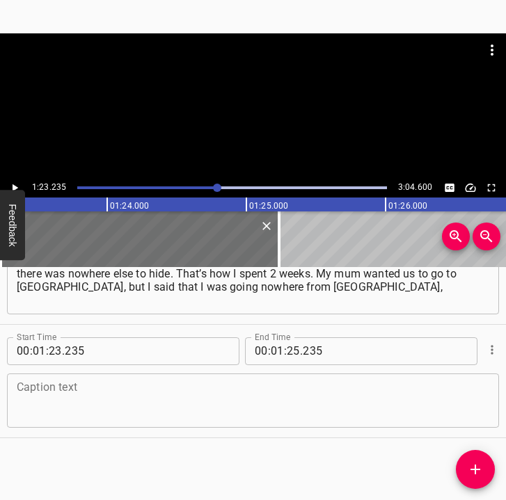
click at [66, 399] on textarea at bounding box center [253, 401] width 473 height 40
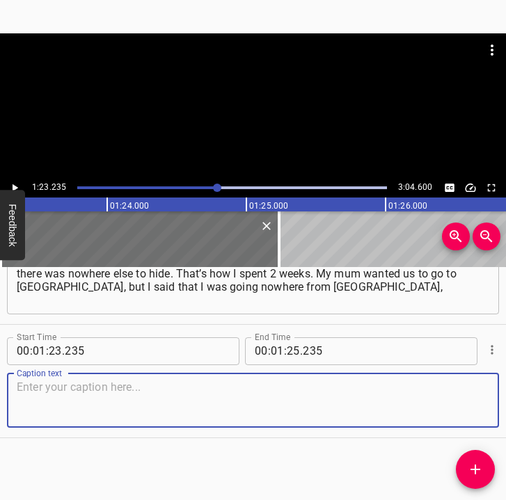
paste textarea "that I would stay in [GEOGRAPHIC_DATA] because this is my home, my friends. I s…"
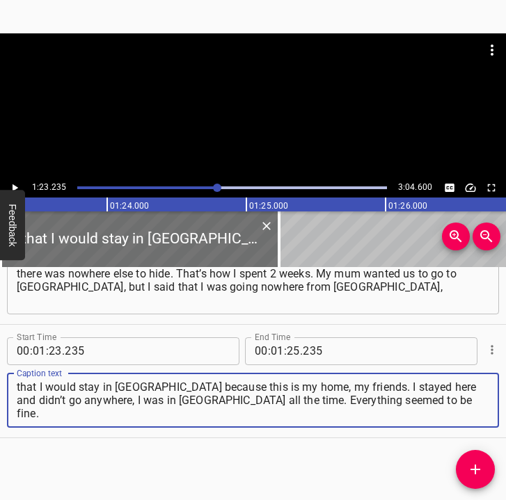
type textarea "that I would stay in [GEOGRAPHIC_DATA] because this is my home, my friends. I s…"
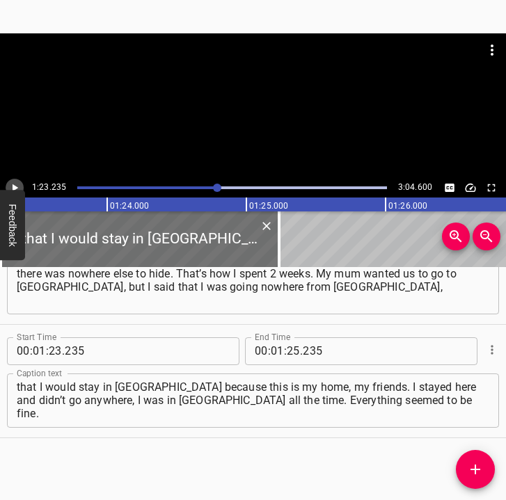
click at [19, 183] on icon "Play/Pause" at bounding box center [14, 188] width 13 height 13
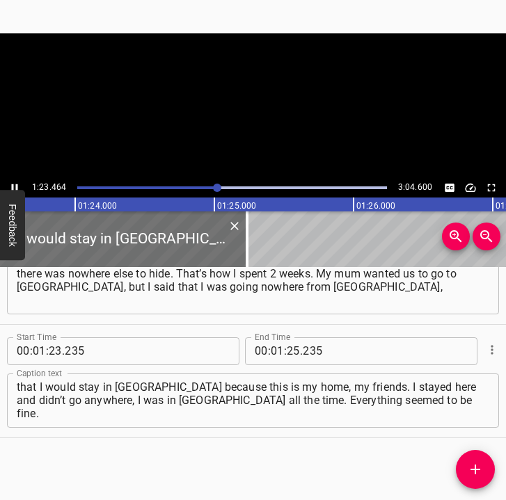
scroll to position [0, 11653]
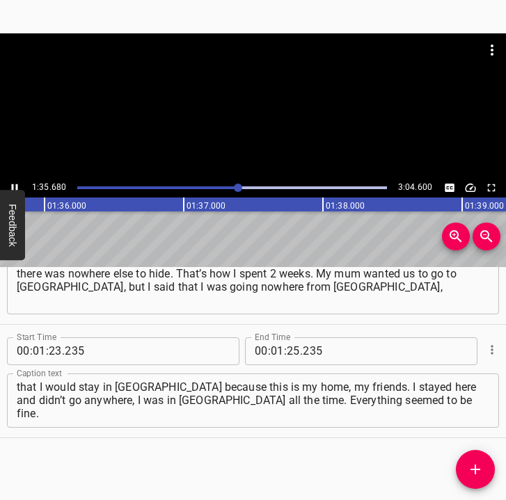
click at [16, 182] on icon "Play/Pause" at bounding box center [14, 188] width 13 height 13
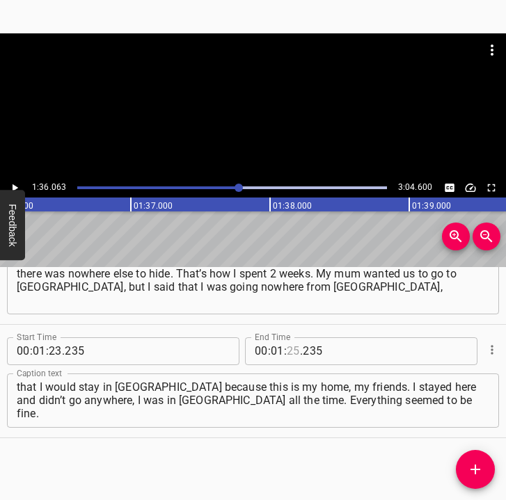
click at [288, 346] on input "number" at bounding box center [293, 352] width 13 height 28
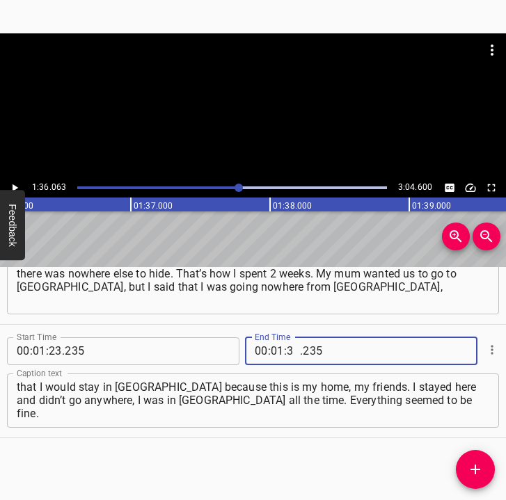
type input "36"
type input "063"
drag, startPoint x: 479, startPoint y: 466, endPoint x: 497, endPoint y: 447, distance: 26.6
click at [481, 465] on icon "Add Cue" at bounding box center [475, 469] width 17 height 17
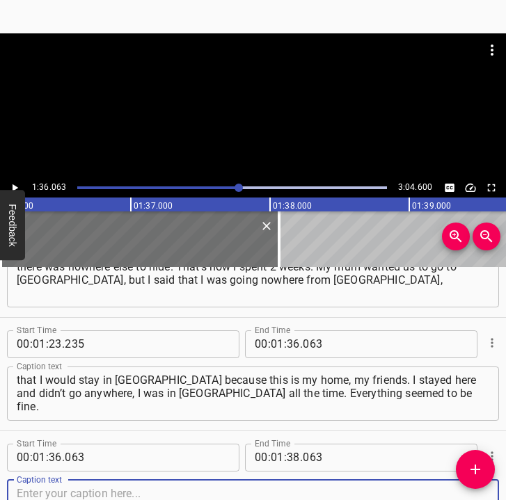
scroll to position [739, 0]
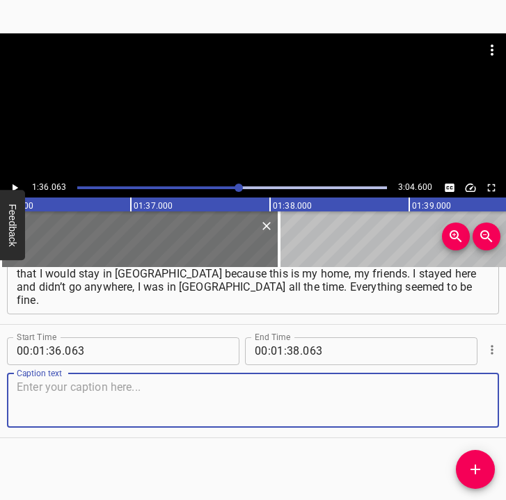
drag, startPoint x: 473, startPoint y: 408, endPoint x: 490, endPoint y: 399, distance: 19.0
click at [490, 399] on div "Start Time 00 : 01 : 36 . 063 Start Time End Time 00 : 01 : 38 . 063 End Time C…" at bounding box center [253, 381] width 506 height 113
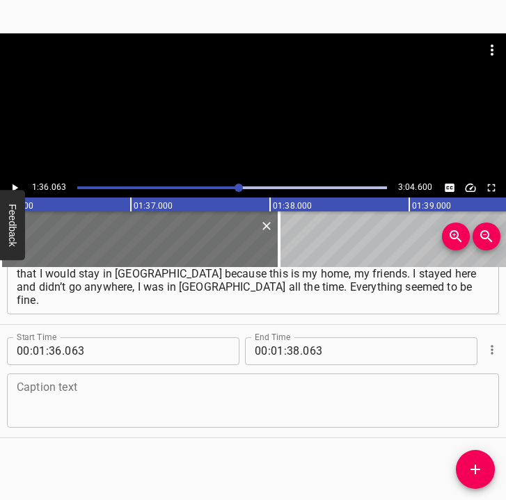
click at [29, 381] on textarea at bounding box center [253, 401] width 473 height 40
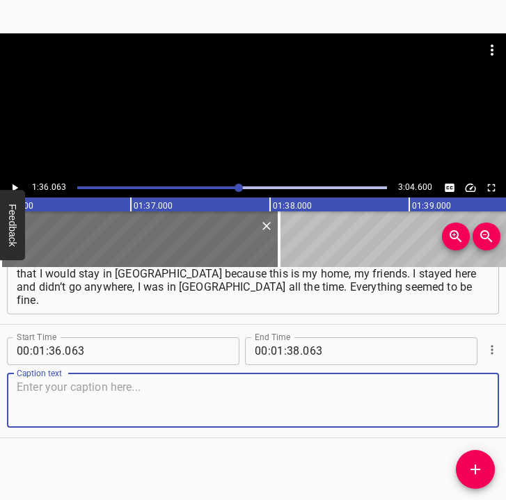
paste textarea "I live in [GEOGRAPHIC_DATA]. There were not many hits there, so it was more or …"
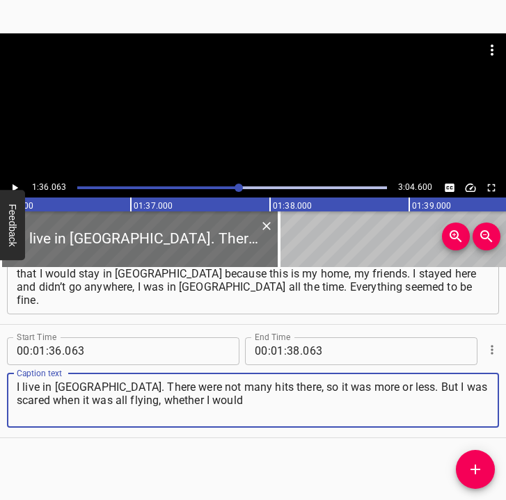
type textarea "I live in [GEOGRAPHIC_DATA]. There were not many hits there, so it was more or …"
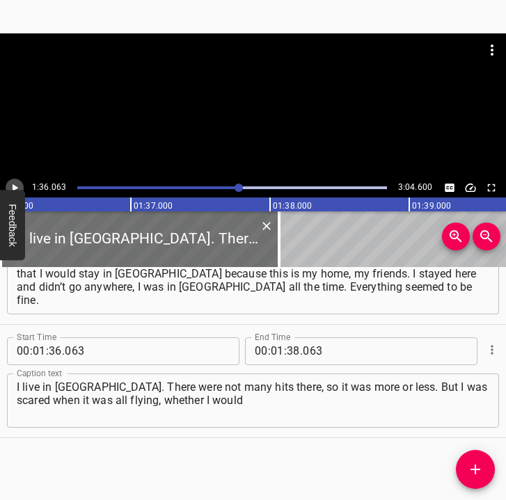
click at [15, 183] on icon "Play/Pause" at bounding box center [14, 188] width 13 height 13
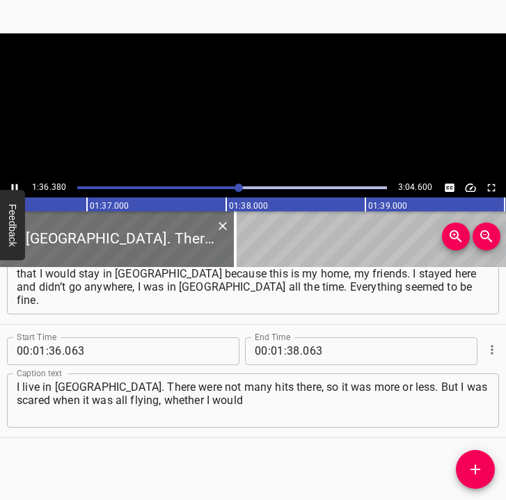
scroll to position [0, 13453]
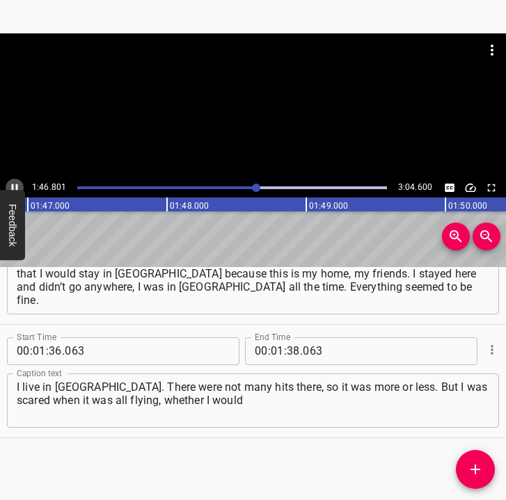
click at [15, 183] on icon "Play/Pause" at bounding box center [14, 188] width 13 height 13
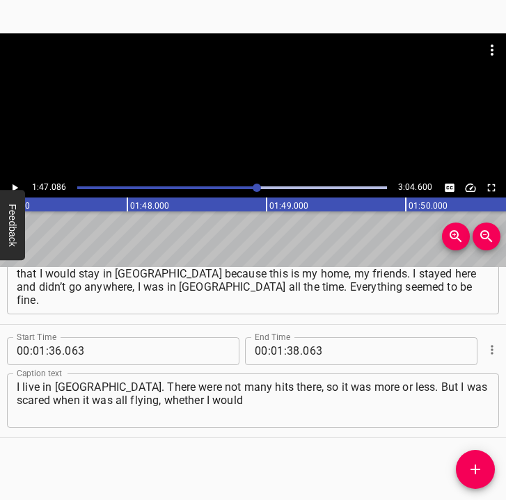
click at [15, 183] on icon "Play/Pause" at bounding box center [14, 188] width 13 height 13
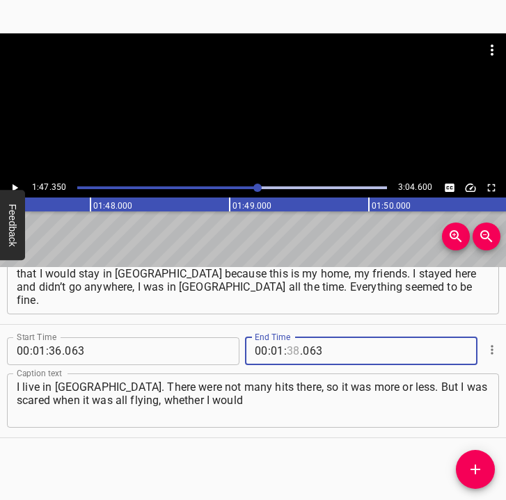
click at [287, 355] on input "number" at bounding box center [293, 352] width 13 height 28
type input "47"
type input "350"
click at [482, 471] on icon "Add Cue" at bounding box center [475, 469] width 17 height 17
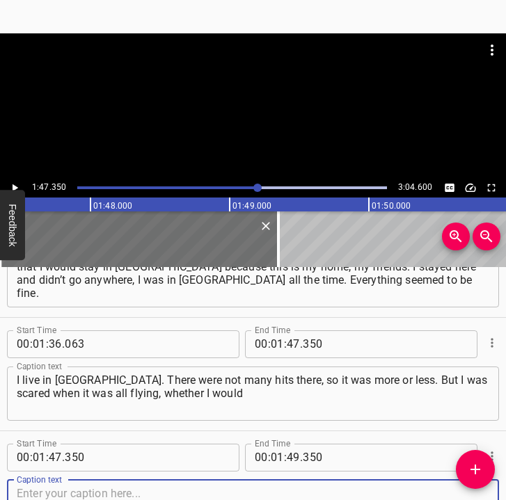
scroll to position [853, 0]
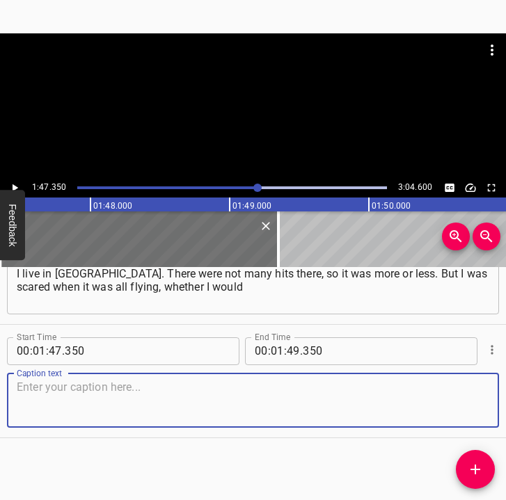
drag, startPoint x: 459, startPoint y: 400, endPoint x: 504, endPoint y: 384, distance: 47.3
click at [489, 389] on div "Start Time 00 : 01 : 47 . 350 Start Time End Time 00 : 01 : 49 . 350 End Time C…" at bounding box center [253, 381] width 506 height 113
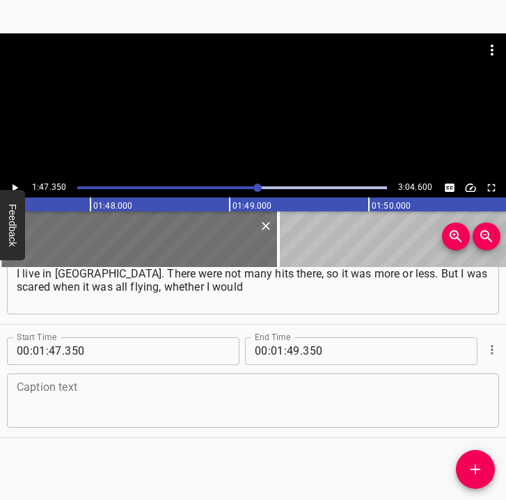
click at [109, 403] on textarea at bounding box center [253, 401] width 473 height 40
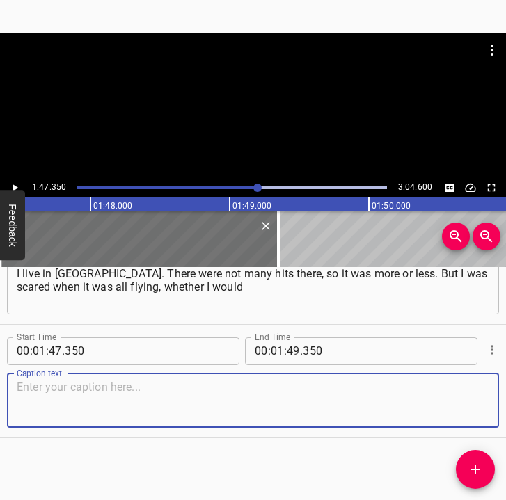
paste textarea "live to see the next day. The most frightening were the last hits, when everyth…"
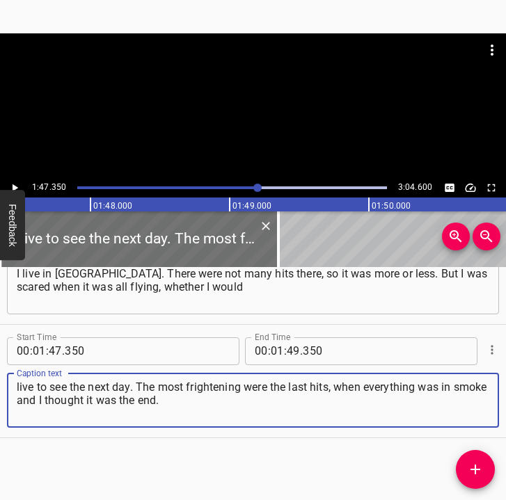
type textarea "live to see the next day. The most frightening were the last hits, when everyth…"
click at [17, 182] on icon "Play/Pause" at bounding box center [14, 188] width 13 height 13
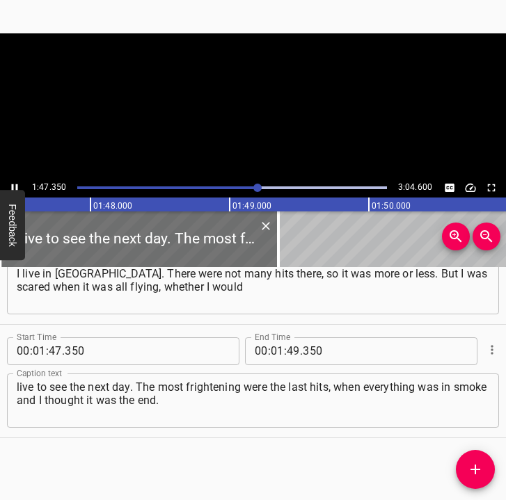
scroll to position [0, 14969]
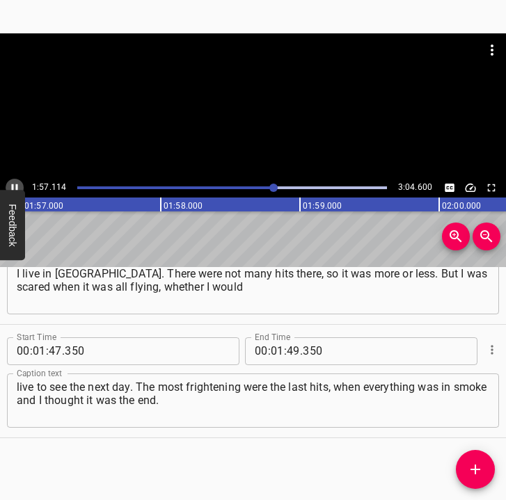
click at [16, 183] on icon "Play/Pause" at bounding box center [14, 188] width 13 height 13
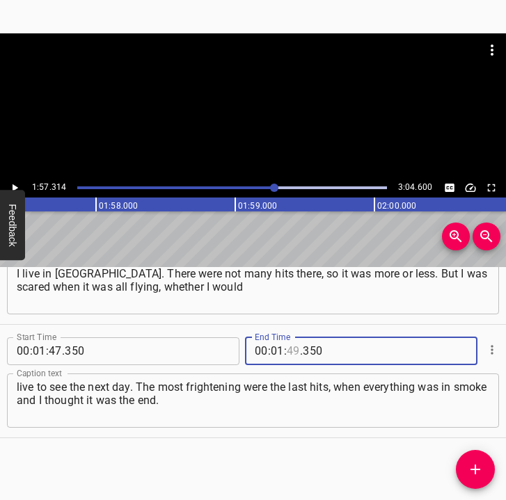
click at [292, 346] on input "number" at bounding box center [293, 352] width 13 height 28
type input "57"
type input "314"
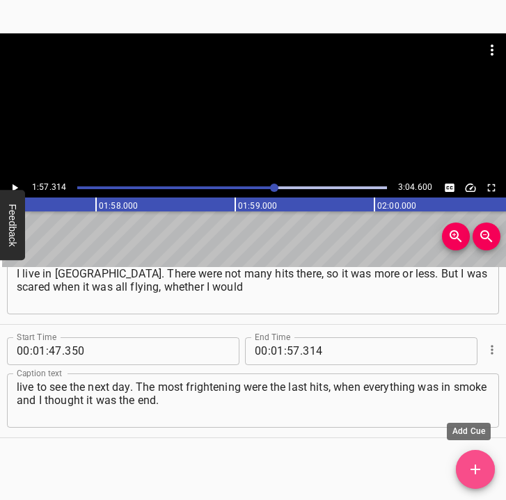
click at [484, 464] on span "Add Cue" at bounding box center [475, 469] width 39 height 17
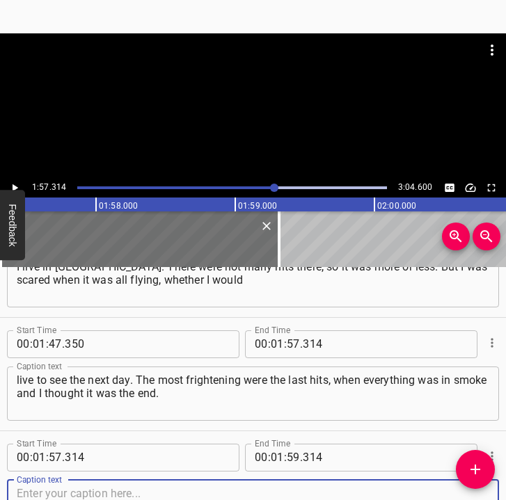
scroll to position [966, 0]
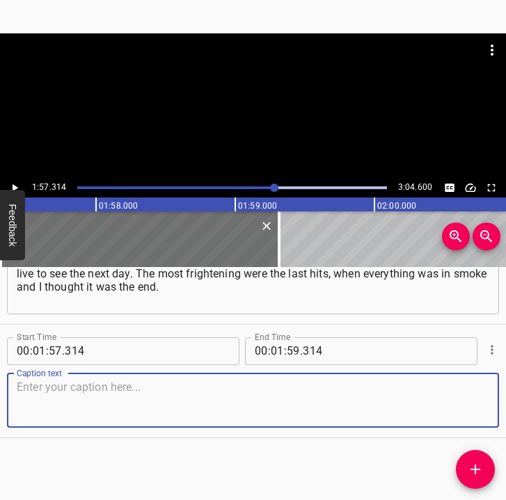
drag, startPoint x: 465, startPoint y: 410, endPoint x: 514, endPoint y: 400, distance: 50.4
click at [506, 400] on html "Caption Editor Batch Transcribe Login Sign Up Privacy Contact 1:57.314 3:04.600…" at bounding box center [253, 250] width 506 height 500
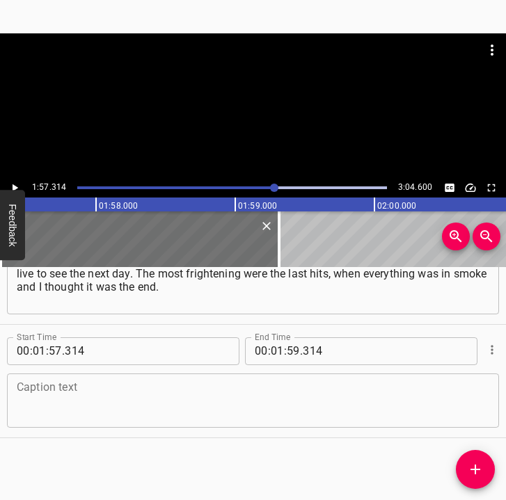
click at [31, 416] on textarea at bounding box center [253, 401] width 473 height 40
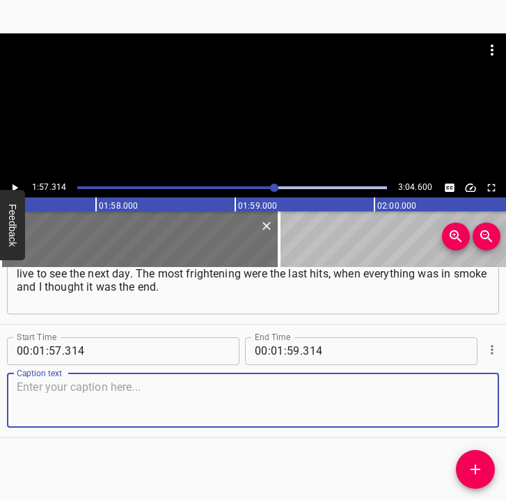
paste textarea "Every day the [DEMOGRAPHIC_DATA] are increasing the number of Shaheds and balli…"
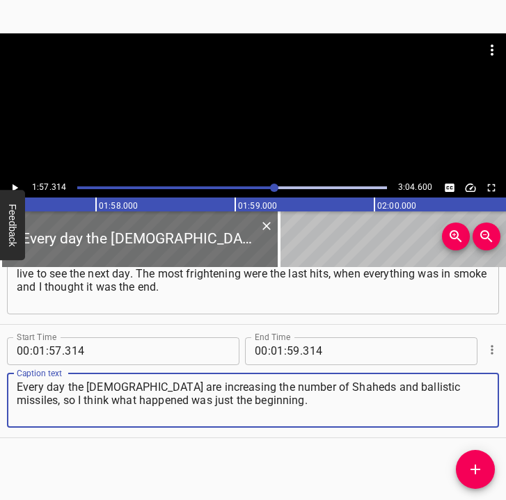
type textarea "Every day the [DEMOGRAPHIC_DATA] are increasing the number of Shaheds and balli…"
click at [15, 184] on icon "Play/Pause" at bounding box center [14, 188] width 13 height 13
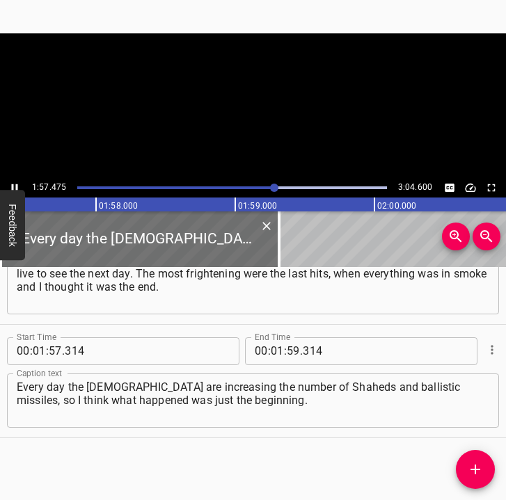
scroll to position [0, 16353]
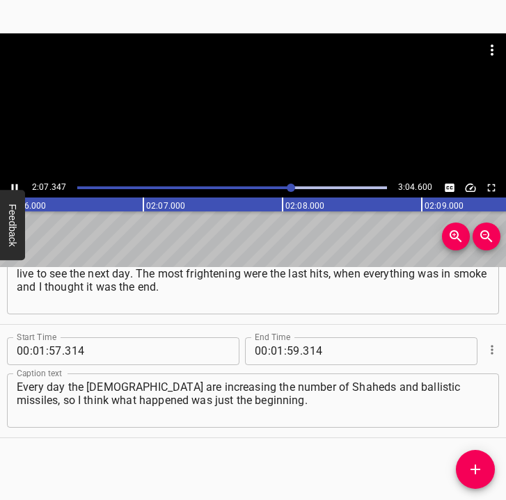
click at [14, 187] on icon "Play/Pause" at bounding box center [14, 188] width 13 height 13
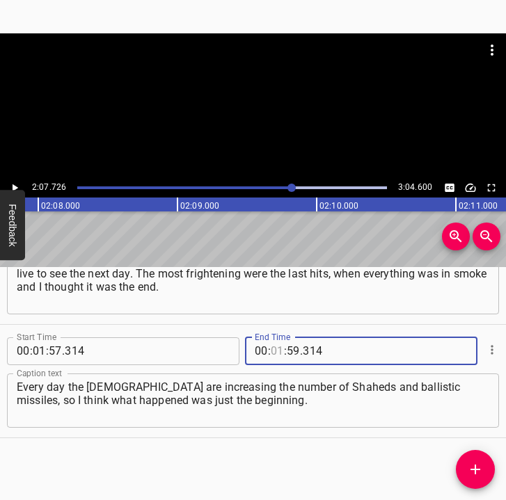
click at [272, 348] on input "number" at bounding box center [277, 352] width 13 height 28
type input "02"
type input "07"
type input "726"
click at [473, 472] on icon "Add Cue" at bounding box center [475, 469] width 17 height 17
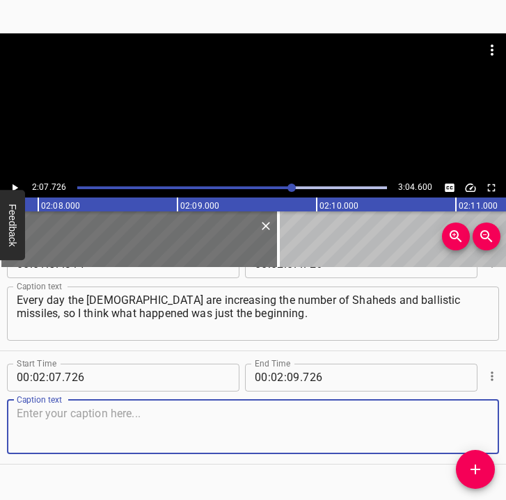
scroll to position [1080, 0]
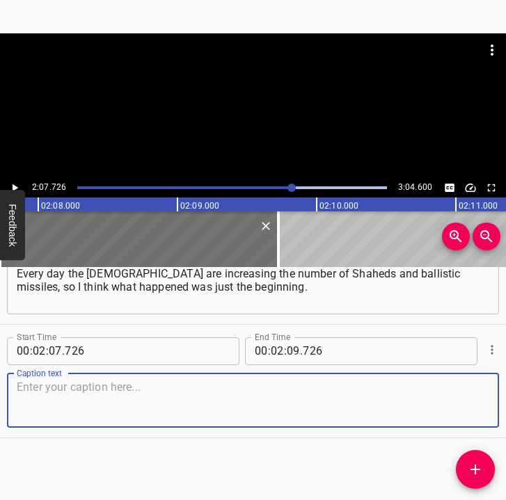
drag, startPoint x: 473, startPoint y: 407, endPoint x: 494, endPoint y: 403, distance: 22.0
click at [494, 403] on div "Start Time 00 : 00 : 05 . 928 Start Time End Time 00 : 00 : 17 . 546 End Time C…" at bounding box center [253, 384] width 506 height 234
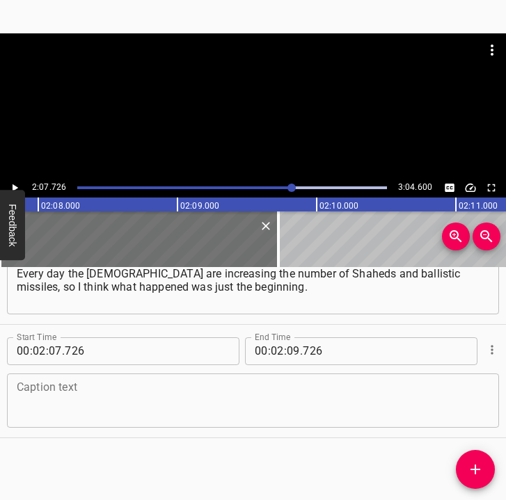
click at [120, 406] on textarea at bounding box center [253, 401] width 473 height 40
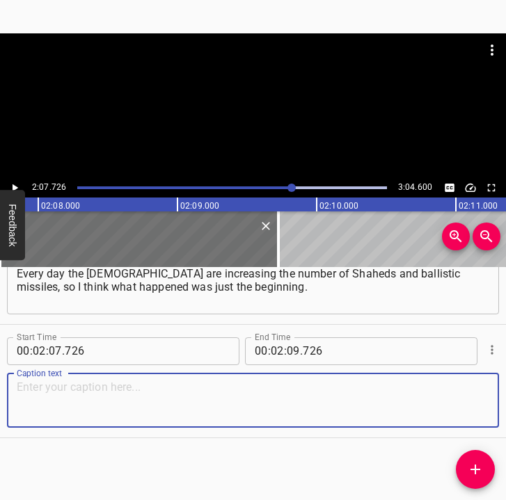
paste textarea "I think it’s going to get worse. Something flew in and hit [GEOGRAPHIC_DATA], a…"
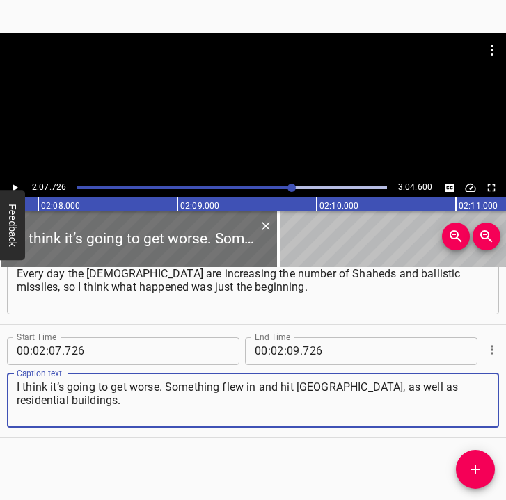
type textarea "I think it’s going to get worse. Something flew in and hit [GEOGRAPHIC_DATA], a…"
click at [18, 180] on button "Play/Pause" at bounding box center [15, 188] width 18 height 18
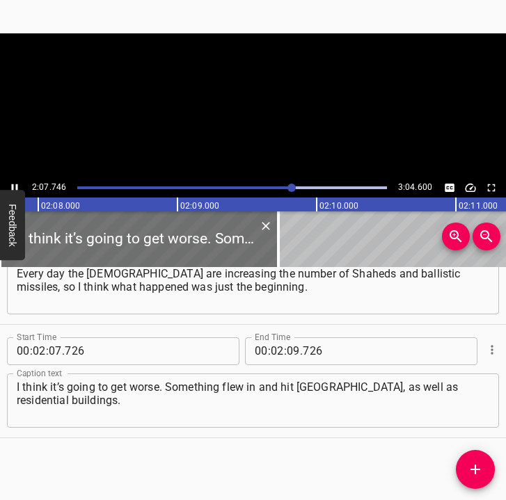
scroll to position [0, 17783]
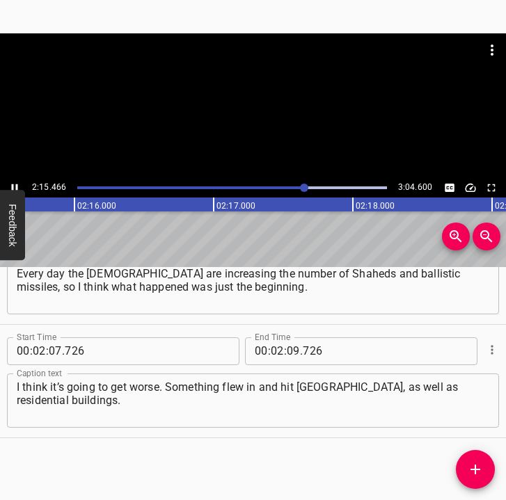
click at [15, 184] on icon "Play/Pause" at bounding box center [14, 188] width 13 height 13
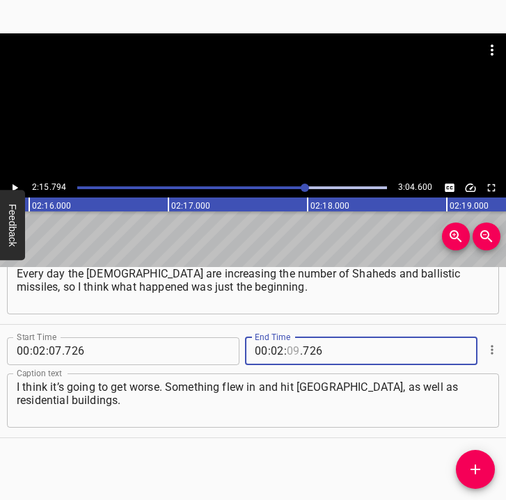
click at [287, 345] on input "number" at bounding box center [293, 352] width 13 height 28
type input "15"
type input "794"
click at [473, 462] on icon "Add Cue" at bounding box center [475, 469] width 17 height 17
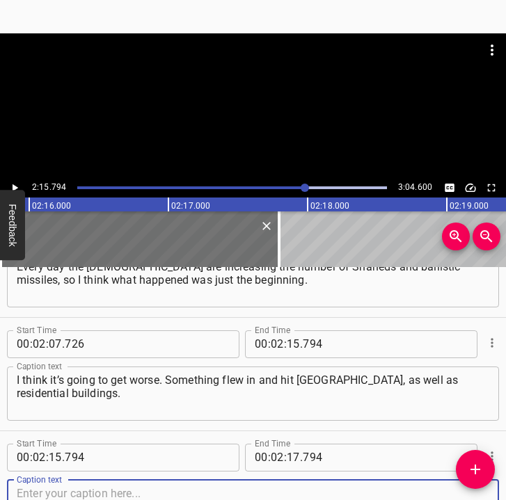
scroll to position [1193, 0]
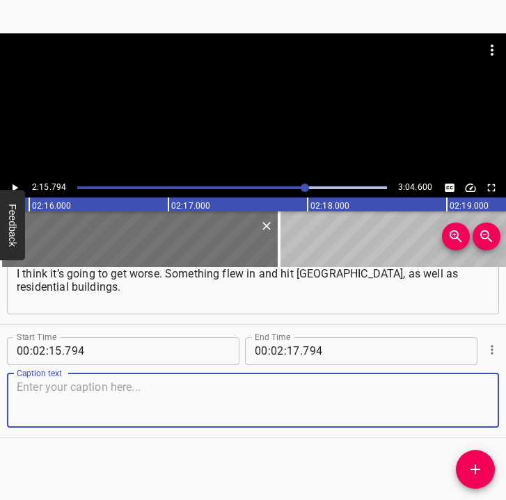
drag, startPoint x: 457, startPoint y: 407, endPoint x: 500, endPoint y: 406, distance: 42.5
click at [500, 406] on div "Start Time 00 : 00 : 05 . 928 Start Time End Time 00 : 00 : 17 . 546 End Time C…" at bounding box center [253, 384] width 506 height 234
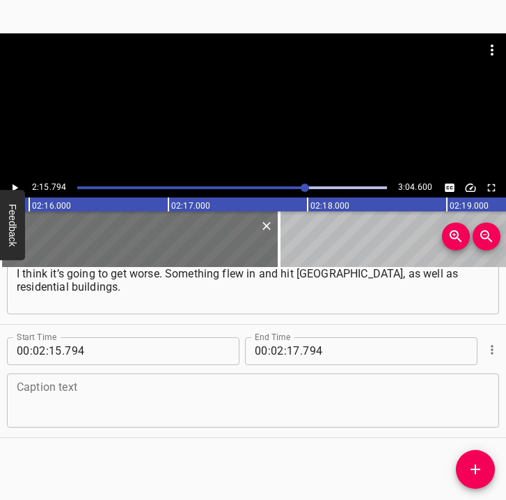
click at [156, 410] on textarea at bounding box center [253, 401] width 473 height 40
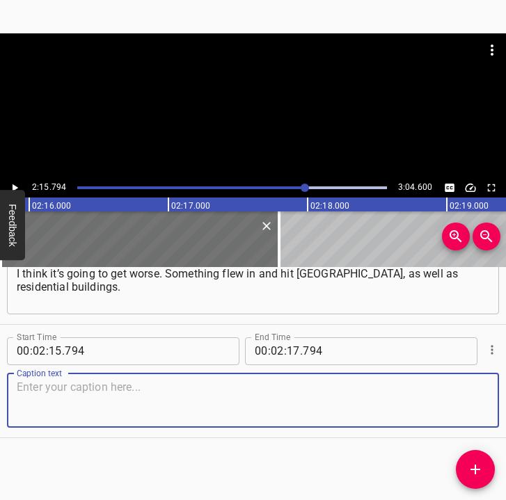
paste textarea "When we don’t have time, for example, when it flies at night, to the shelter...…"
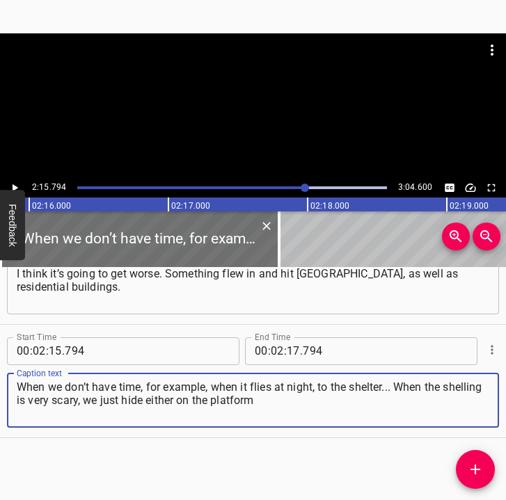
type textarea "When we don’t have time, for example, when it flies at night, to the shelter...…"
click at [19, 184] on icon "Play/Pause" at bounding box center [14, 188] width 13 height 13
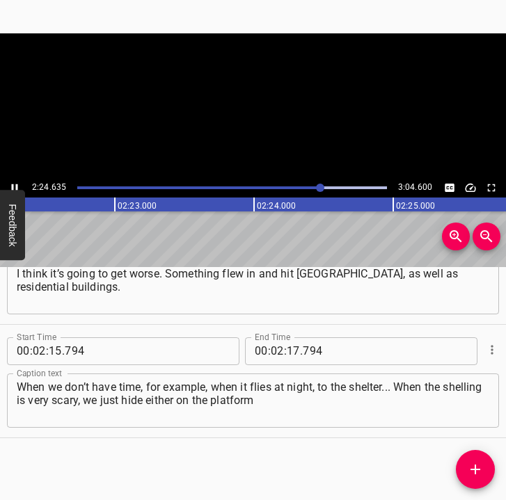
scroll to position [0, 19862]
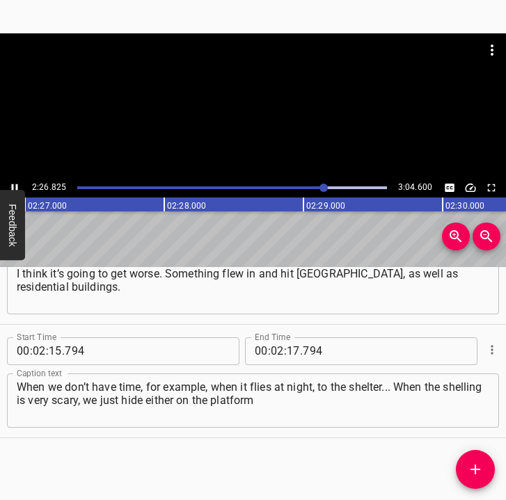
click at [13, 184] on icon "Play/Pause" at bounding box center [14, 188] width 13 height 13
click at [292, 355] on input "number" at bounding box center [293, 352] width 13 height 28
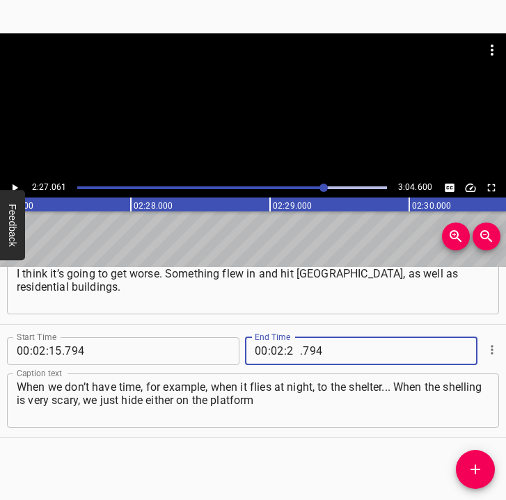
type input "27"
type input "061"
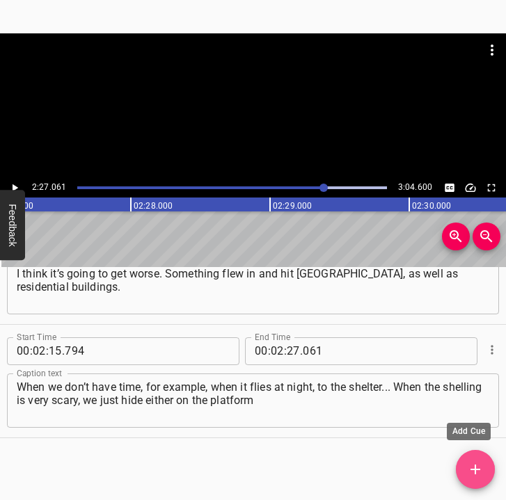
click at [482, 466] on icon "Add Cue" at bounding box center [475, 469] width 17 height 17
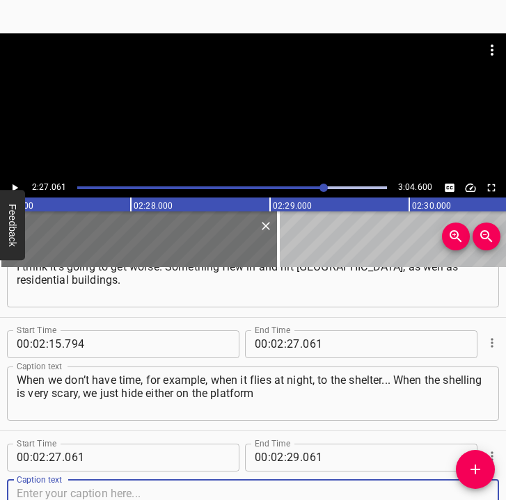
scroll to position [1306, 0]
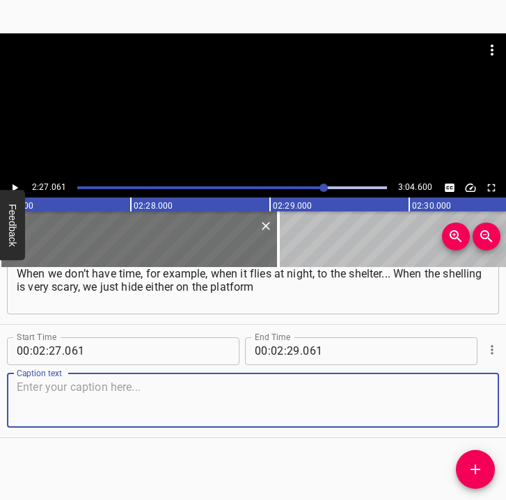
drag, startPoint x: 470, startPoint y: 406, endPoint x: 497, endPoint y: 406, distance: 27.1
click at [488, 406] on div "Start Time 00 : 02 : 27 . 061 Start Time End Time 00 : 02 : 29 . 061 End Time C…" at bounding box center [253, 381] width 506 height 113
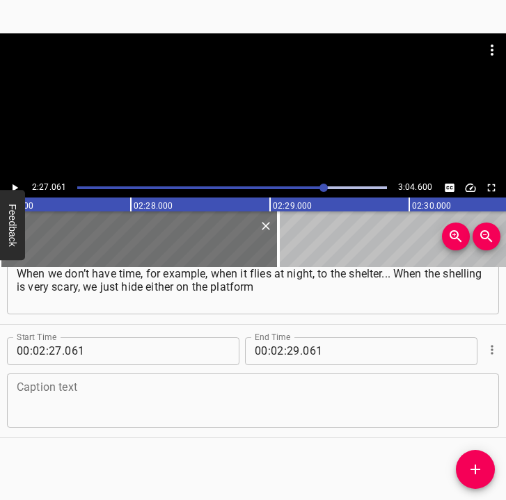
click at [67, 391] on textarea at bounding box center [253, 401] width 473 height 40
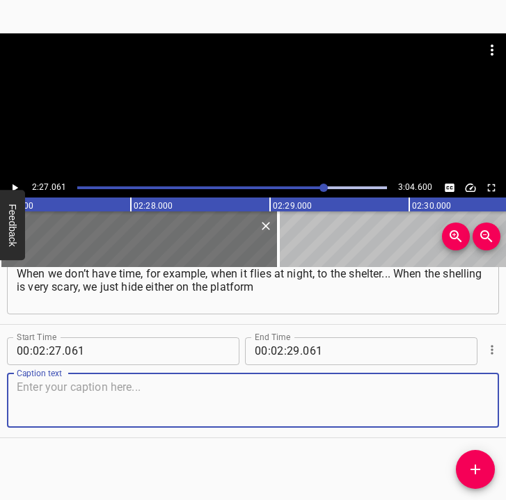
paste textarea "near the lift or in the corridor. We go out, lay down there and sleep. And if t…"
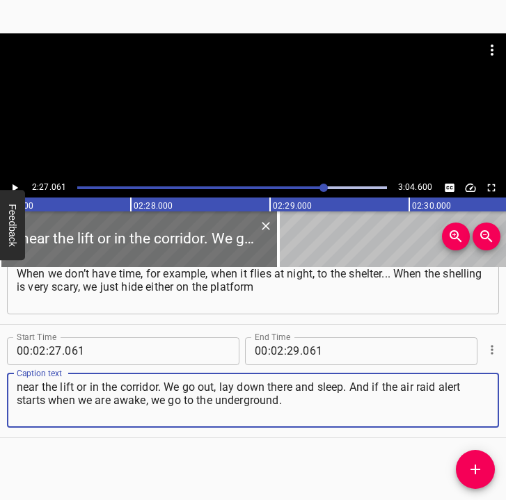
type textarea "near the lift or in the corridor. We go out, lay down there and sleep. And if t…"
click at [17, 182] on icon "Play/Pause" at bounding box center [14, 188] width 13 height 13
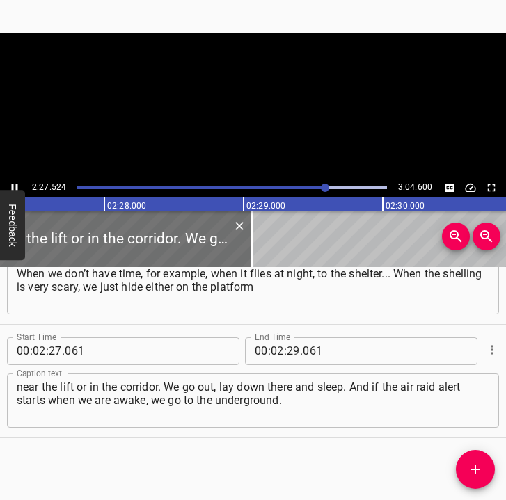
scroll to position [0, 20535]
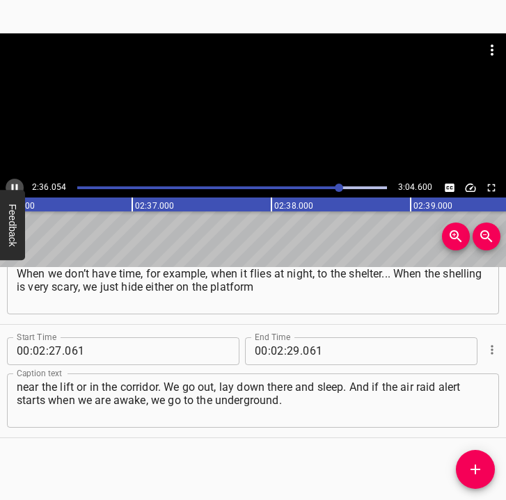
click at [16, 184] on icon "Play/Pause" at bounding box center [14, 188] width 13 height 13
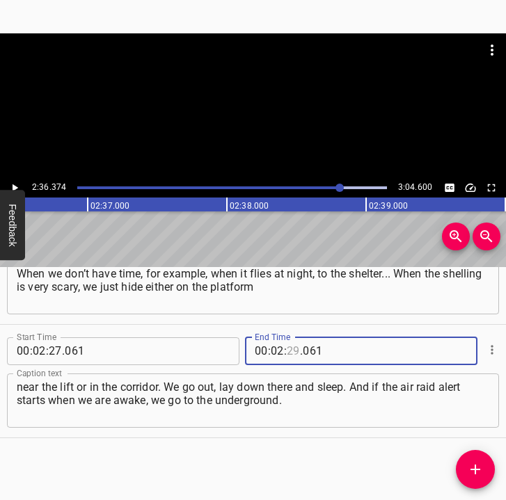
click at [287, 343] on input "number" at bounding box center [293, 352] width 13 height 28
type input "36"
type input "374"
click at [473, 459] on button "Add Cue" at bounding box center [475, 469] width 39 height 39
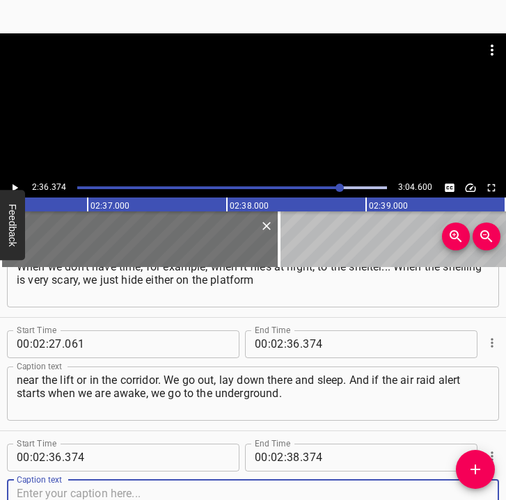
scroll to position [1420, 0]
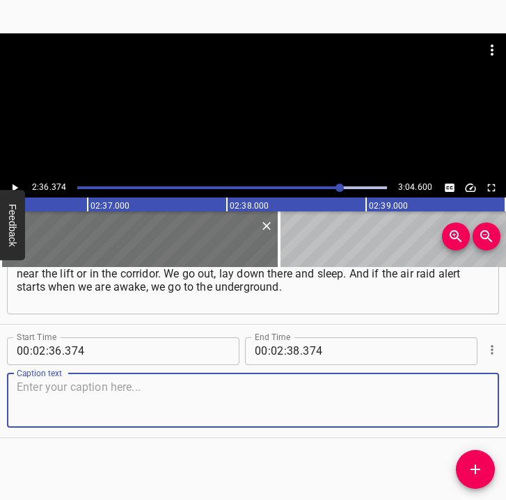
drag, startPoint x: 458, startPoint y: 396, endPoint x: 498, endPoint y: 401, distance: 40.0
click at [484, 399] on div "Caption text" at bounding box center [253, 401] width 492 height 54
click at [51, 396] on textarea at bounding box center [253, 401] width 473 height 40
paste textarea "Every day I believe that it will end soon, because I want to see the world, pla…"
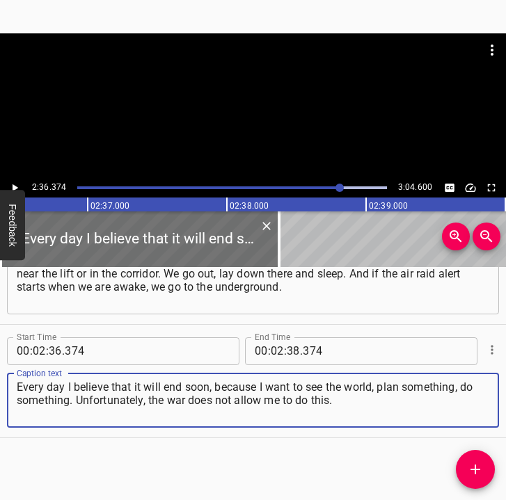
type textarea "Every day I believe that it will end soon, because I want to see the world, pla…"
click at [8, 185] on icon "Play/Pause" at bounding box center [14, 188] width 13 height 13
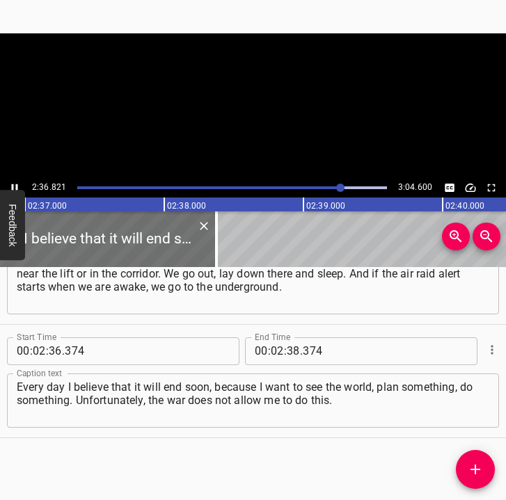
scroll to position [0, 21867]
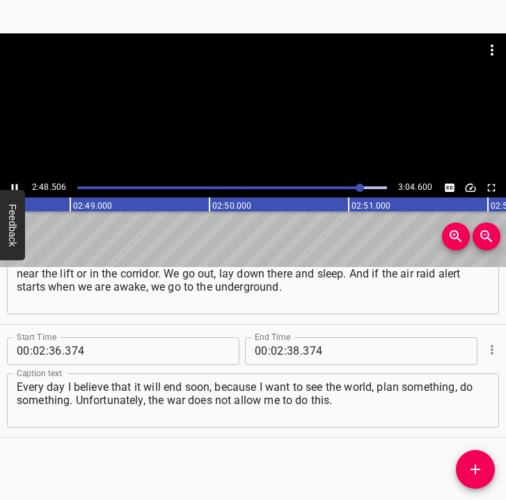
click at [13, 184] on icon "Play/Pause" at bounding box center [14, 188] width 13 height 13
click at [9, 182] on icon "Play/Pause" at bounding box center [14, 188] width 13 height 13
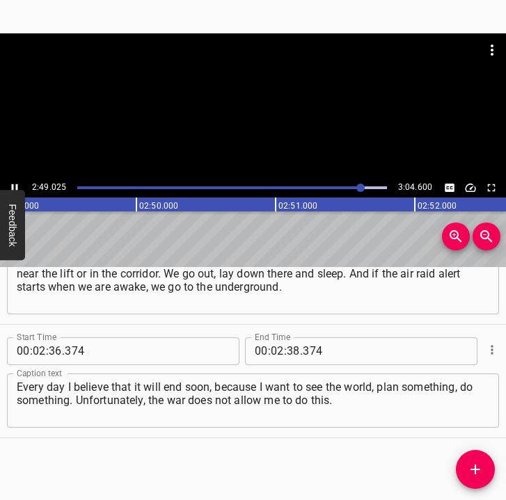
click at [9, 182] on icon "Play/Pause" at bounding box center [14, 188] width 13 height 13
click at [292, 343] on input "number" at bounding box center [293, 352] width 13 height 28
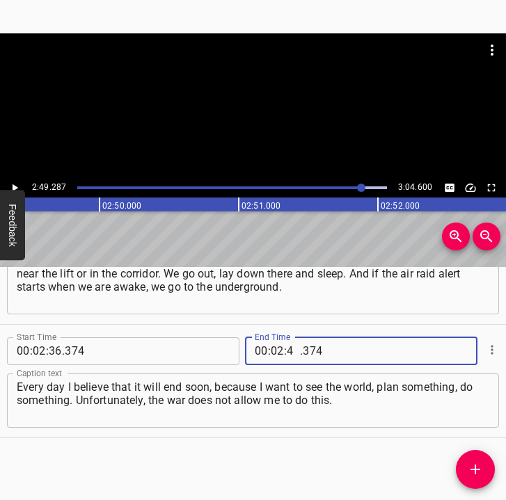
type input "49"
type input "287"
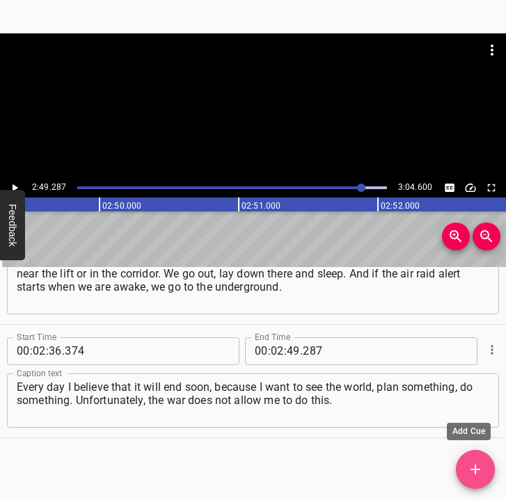
click at [470, 475] on icon "Add Cue" at bounding box center [475, 469] width 17 height 17
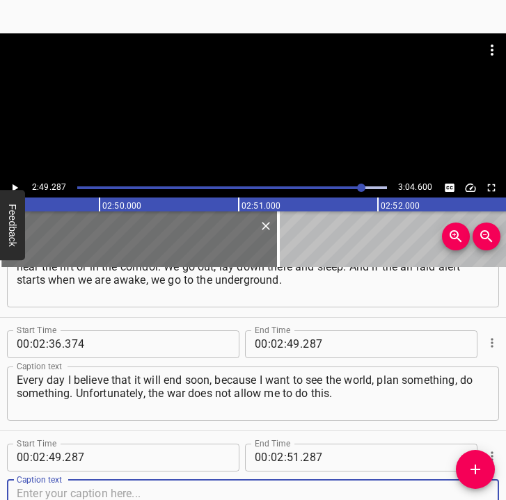
scroll to position [1533, 0]
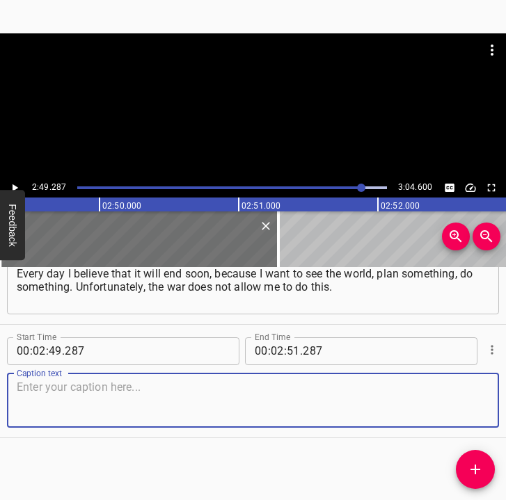
drag, startPoint x: 466, startPoint y: 413, endPoint x: 497, endPoint y: 415, distance: 31.4
click at [497, 415] on div "Start Time 00 : 00 : 05 . 928 Start Time End Time 00 : 00 : 17 . 546 End Time C…" at bounding box center [253, 384] width 506 height 234
click at [80, 401] on textarea at bounding box center [253, 401] width 473 height 40
paste textarea "I believe that Ukraine will win, because it is strong, unbreakable, and everyth…"
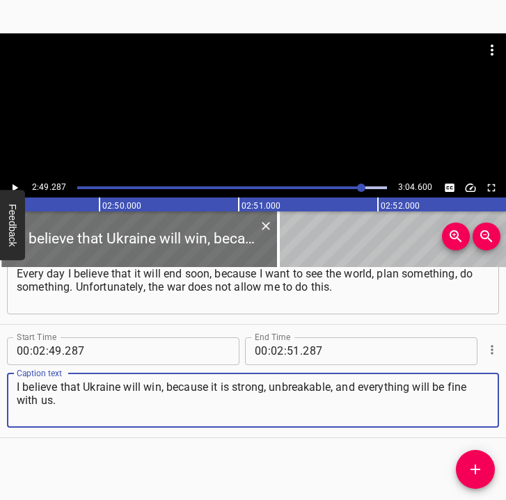
type textarea "I believe that Ukraine will win, because it is strong, unbreakable, and everyth…"
click at [287, 350] on input "number" at bounding box center [293, 352] width 13 height 28
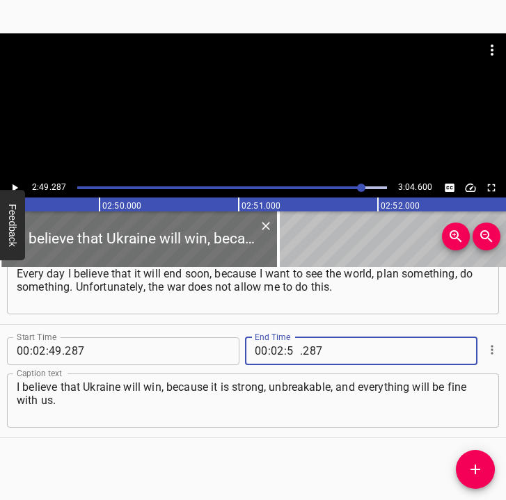
type input "54"
type input "600"
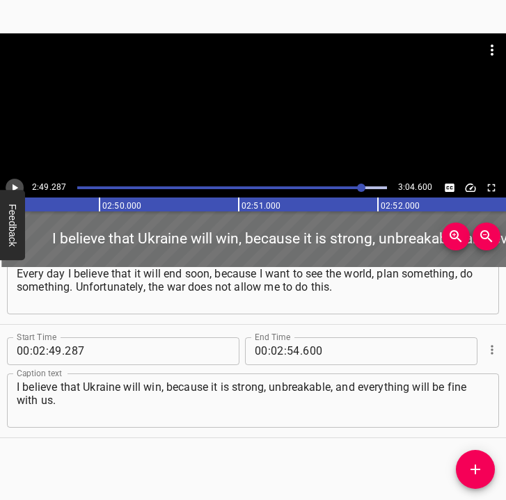
click at [16, 183] on icon "Play/Pause" at bounding box center [14, 188] width 13 height 13
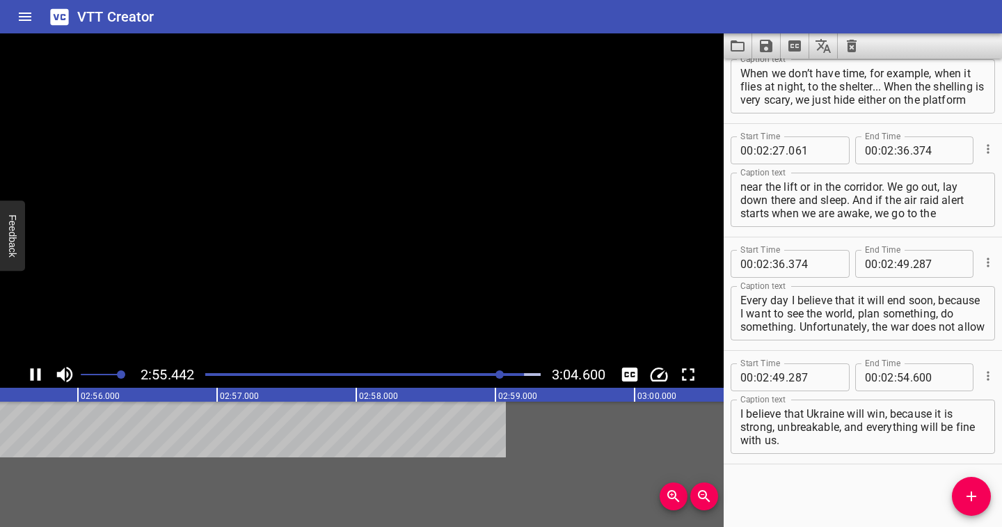
scroll to position [1299, 0]
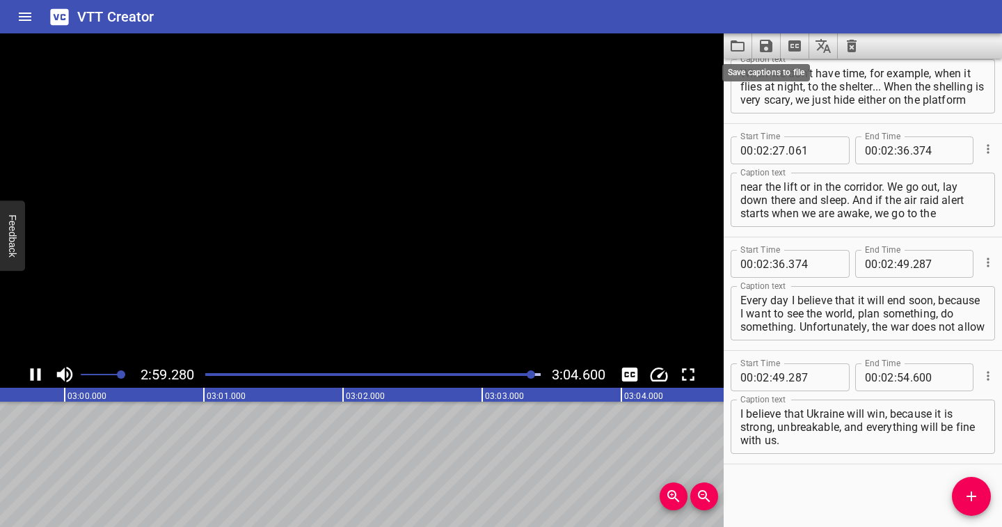
click at [764, 42] on icon "Save captions to file" at bounding box center [766, 46] width 17 height 17
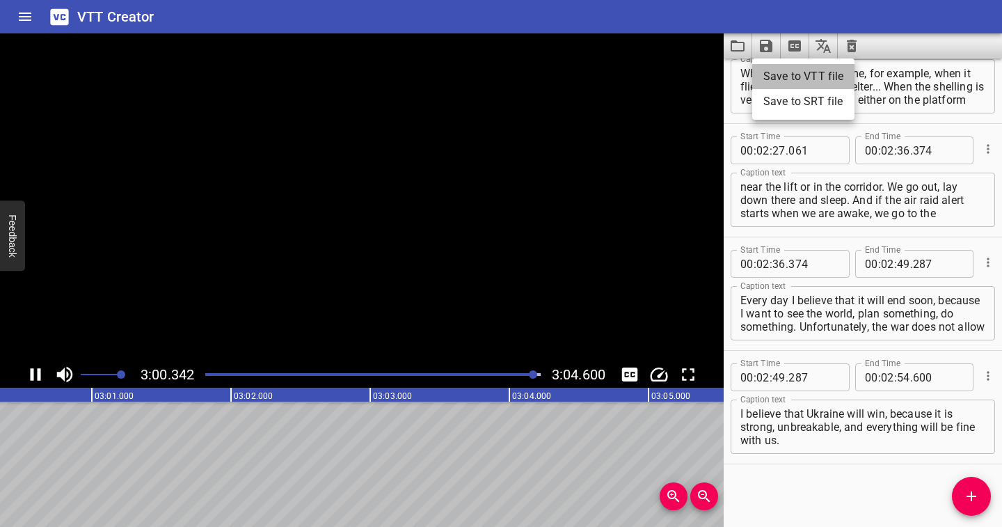
click at [776, 68] on li "Save to VTT file" at bounding box center [803, 76] width 102 height 25
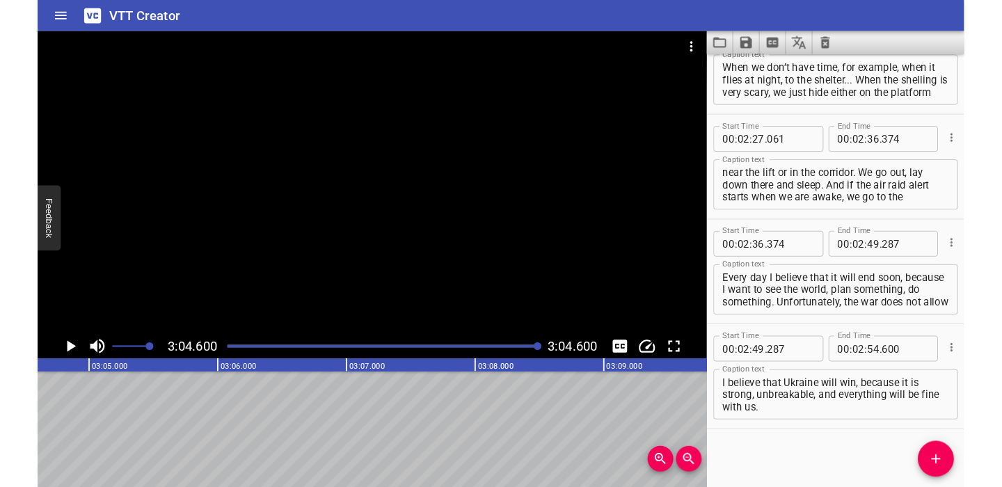
scroll to position [1338, 0]
